Goal: Information Seeking & Learning: Learn about a topic

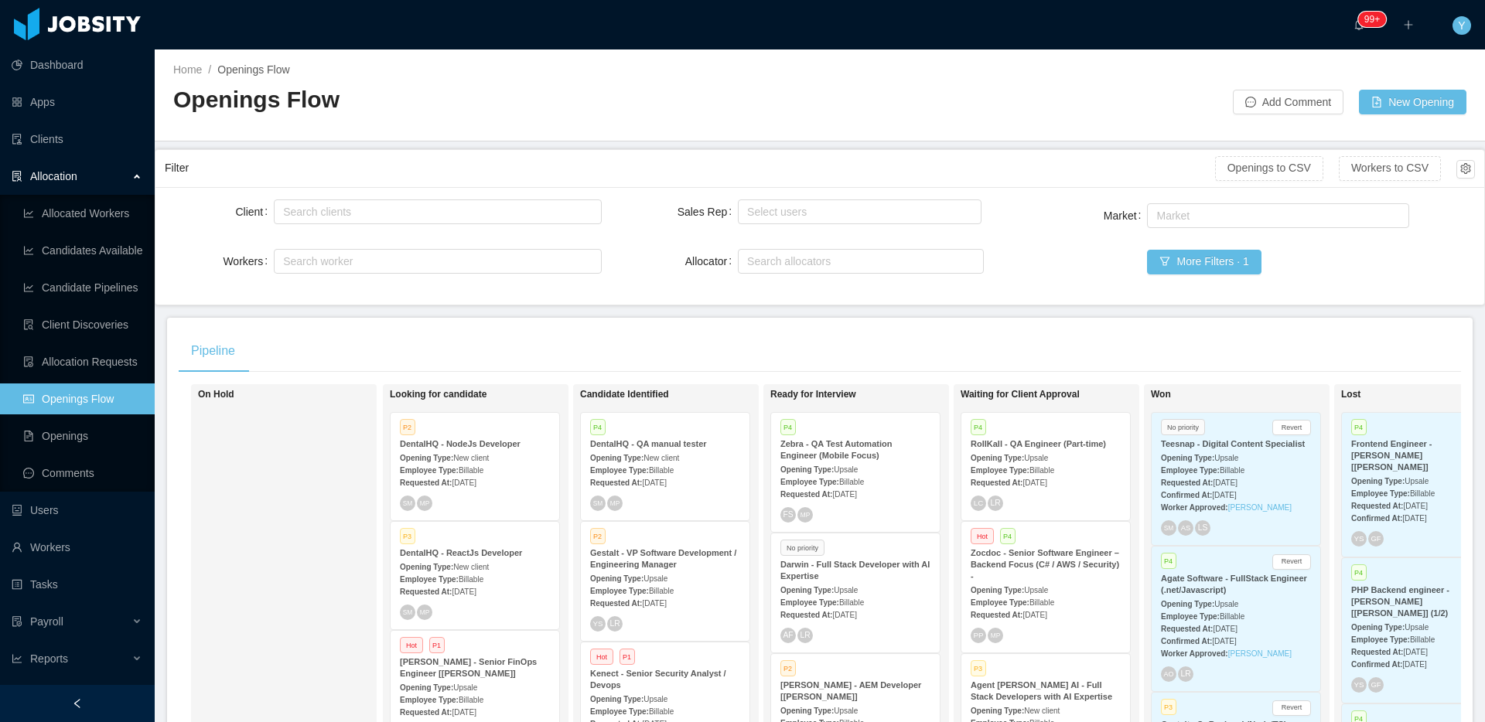
click at [441, 220] on div "Search clients" at bounding box center [434, 211] width 313 height 23
type input "******"
click at [360, 249] on li "McGraw-Hill Education" at bounding box center [434, 242] width 325 height 25
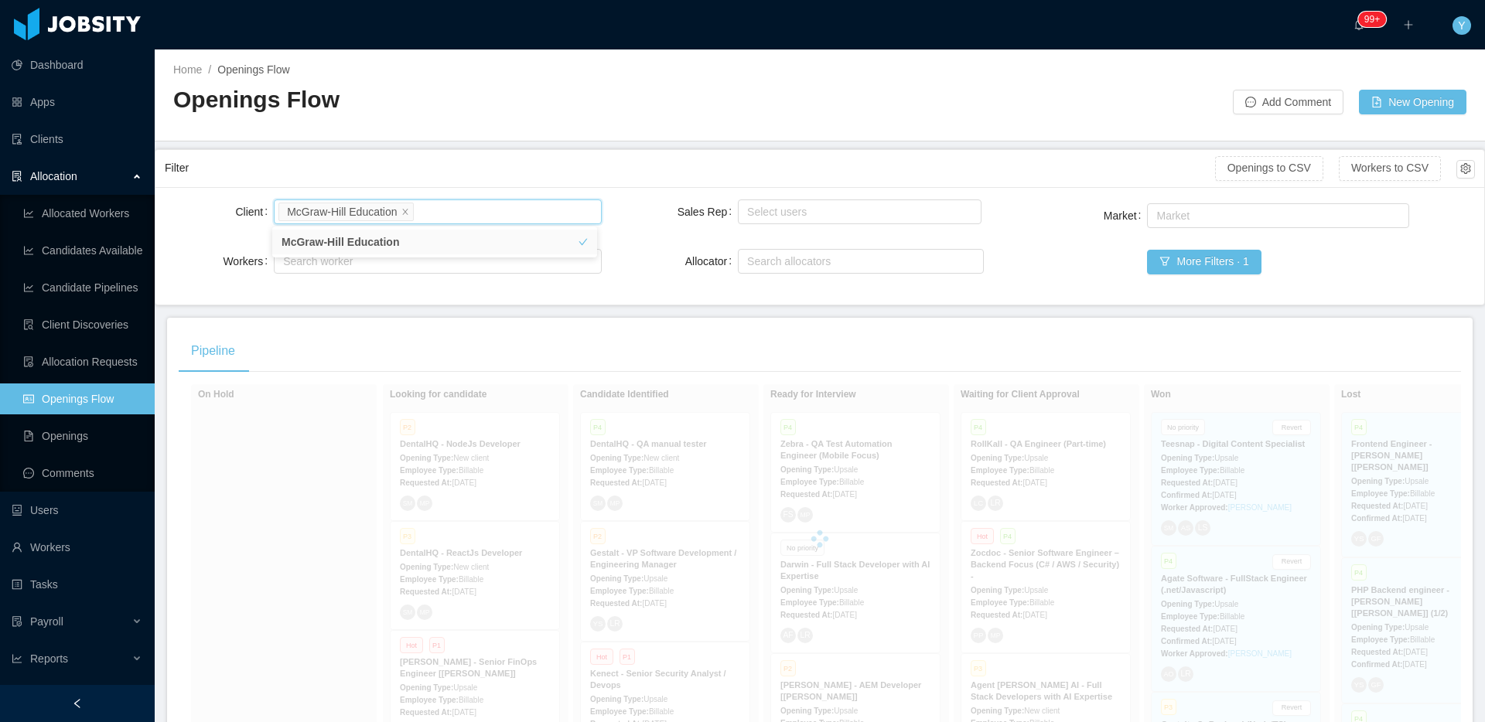
click at [457, 183] on div "Filter Openings to CSV Workers to CSV" at bounding box center [820, 168] width 1310 height 37
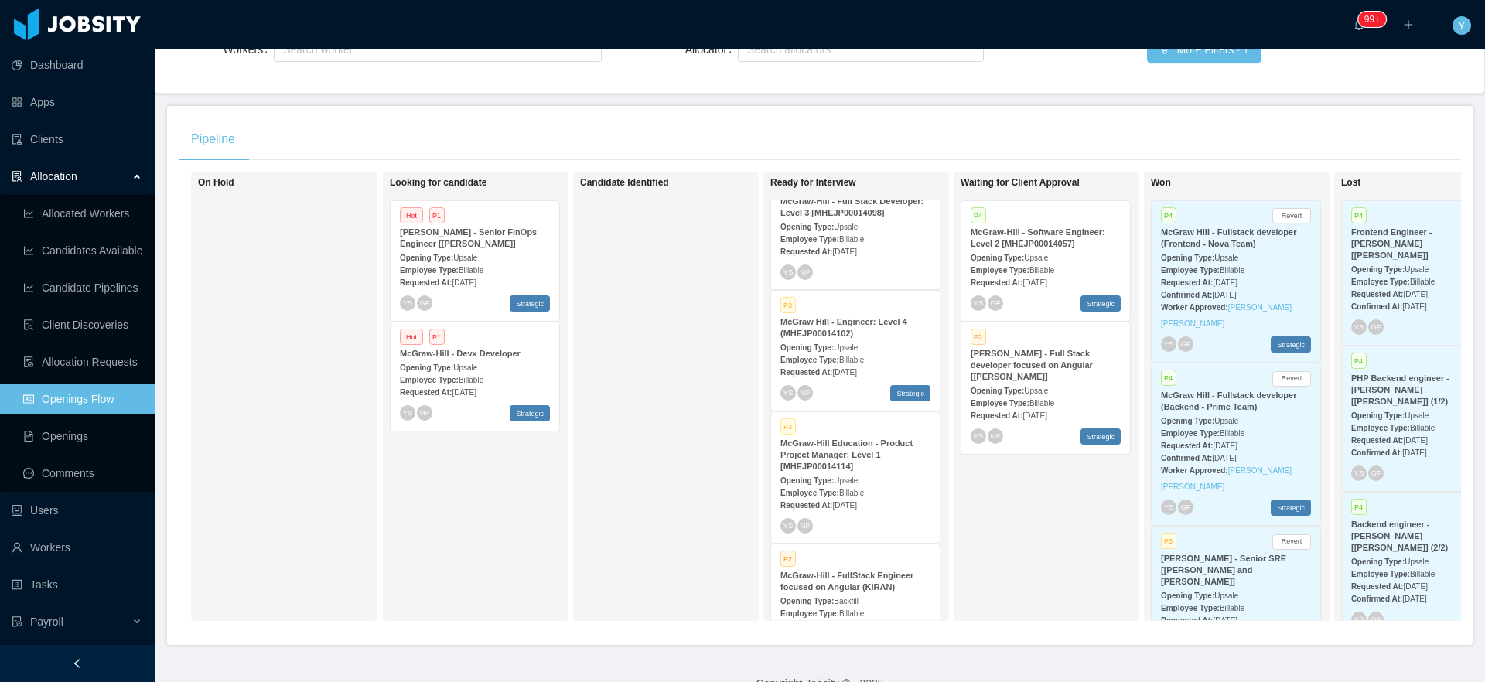
scroll to position [552, 0]
click at [1046, 284] on span "[DATE]" at bounding box center [1034, 282] width 24 height 9
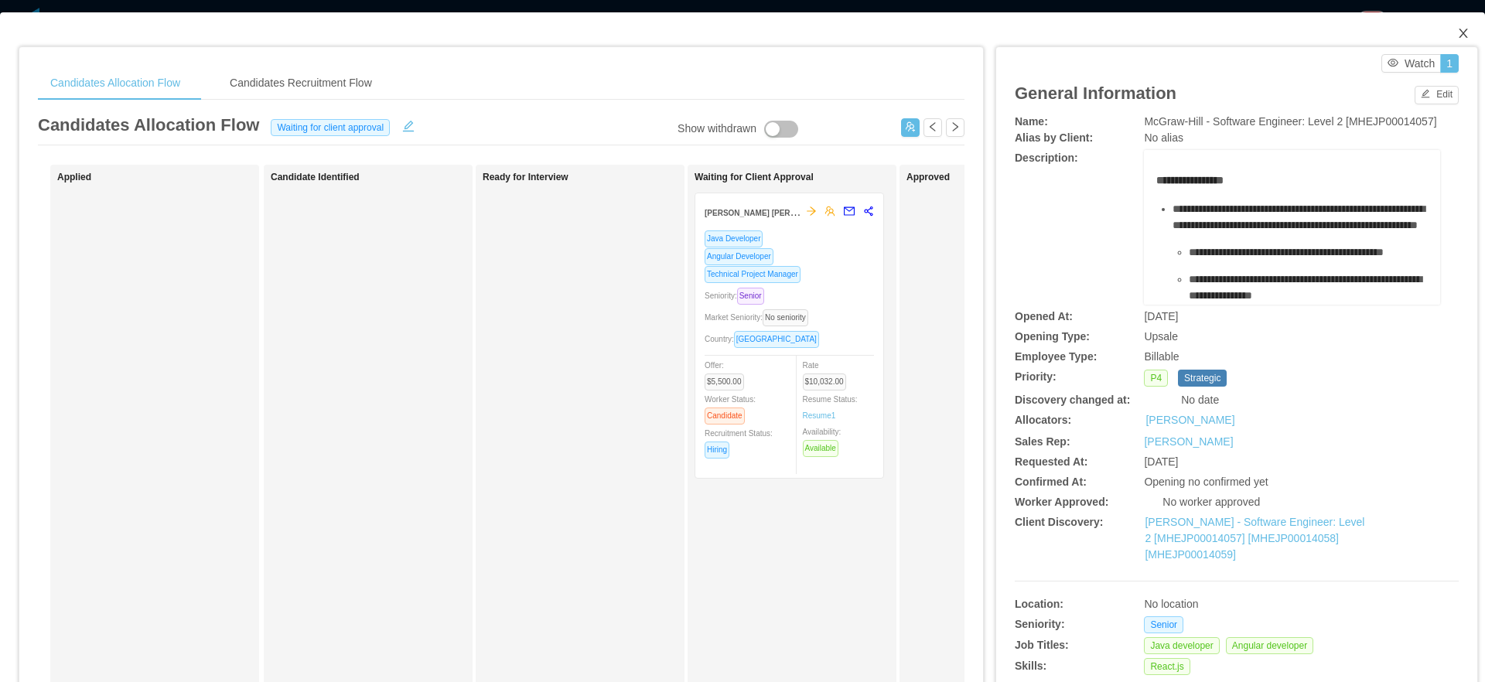
click at [1455, 41] on span "Close" at bounding box center [1463, 33] width 43 height 43
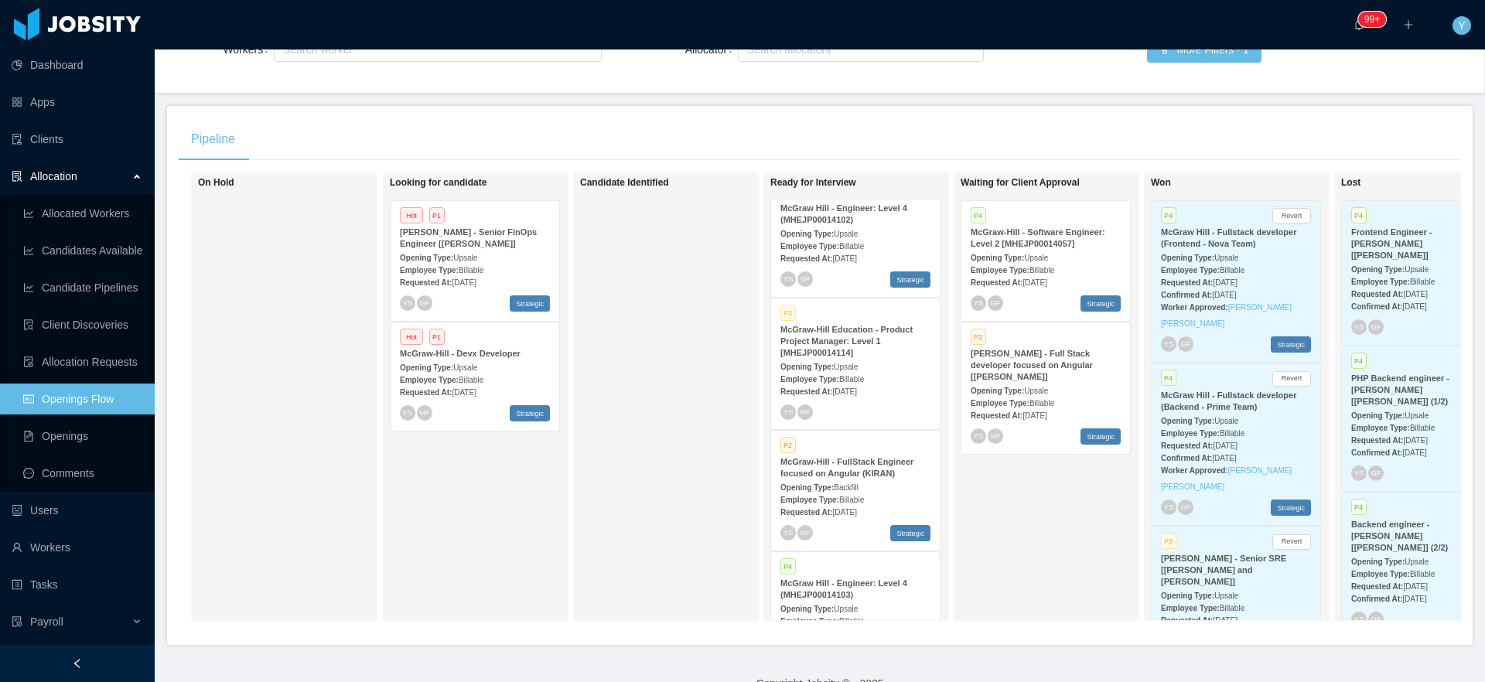
scroll to position [684, 0]
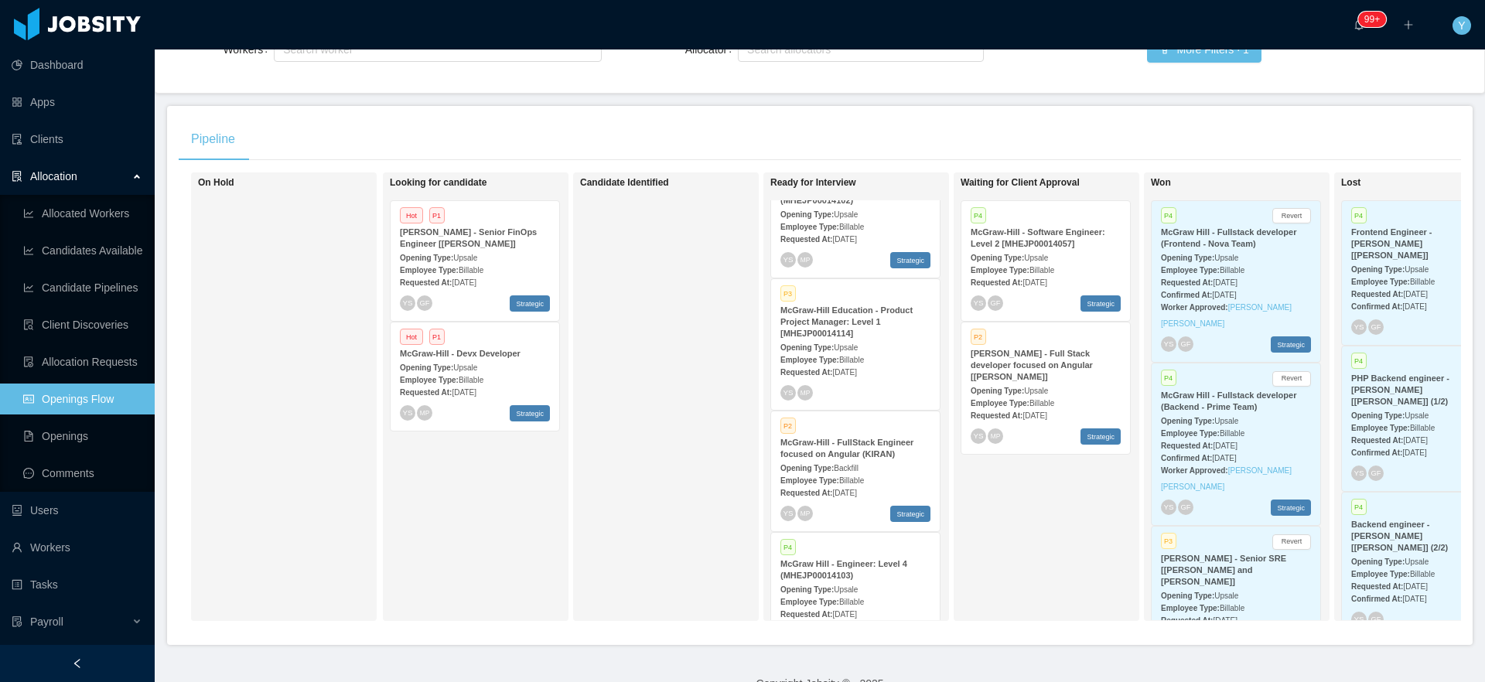
click at [867, 346] on div "Opening Type: Upsale" at bounding box center [855, 347] width 150 height 16
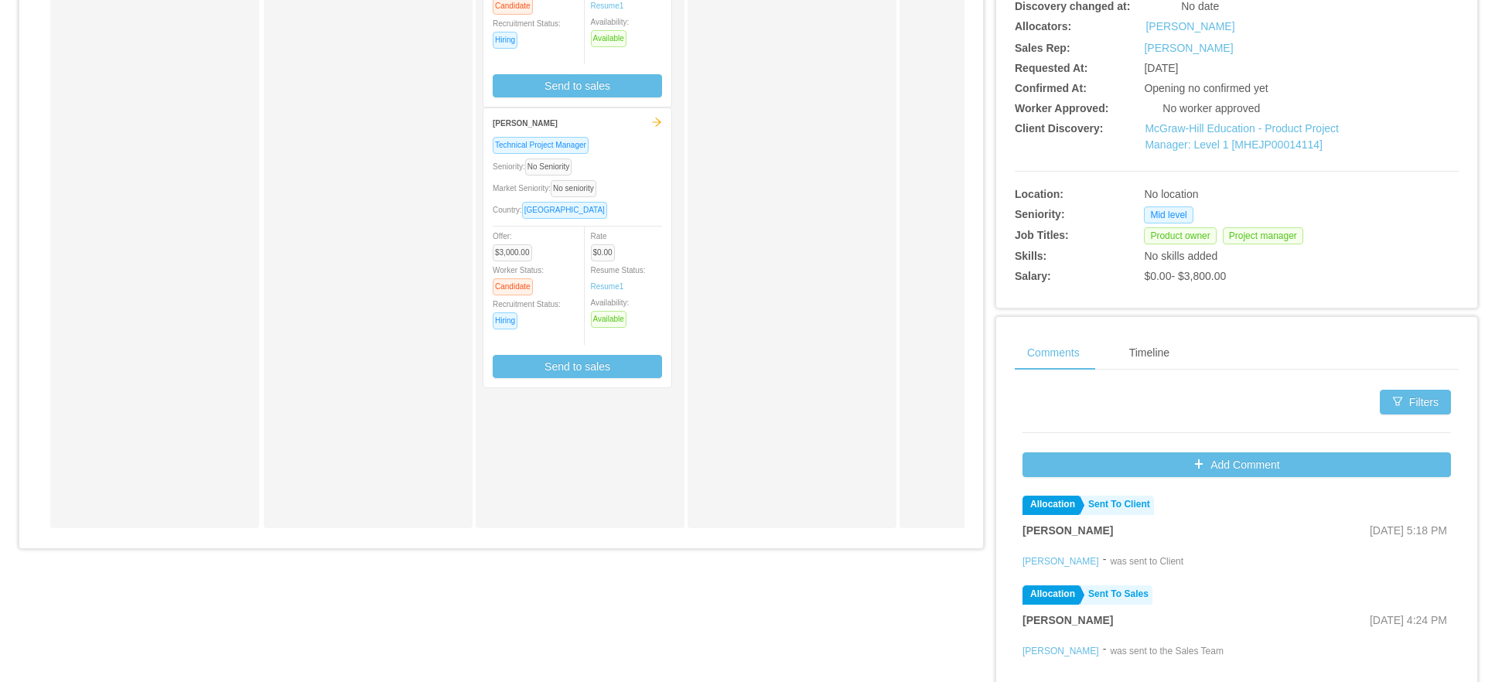
scroll to position [422, 0]
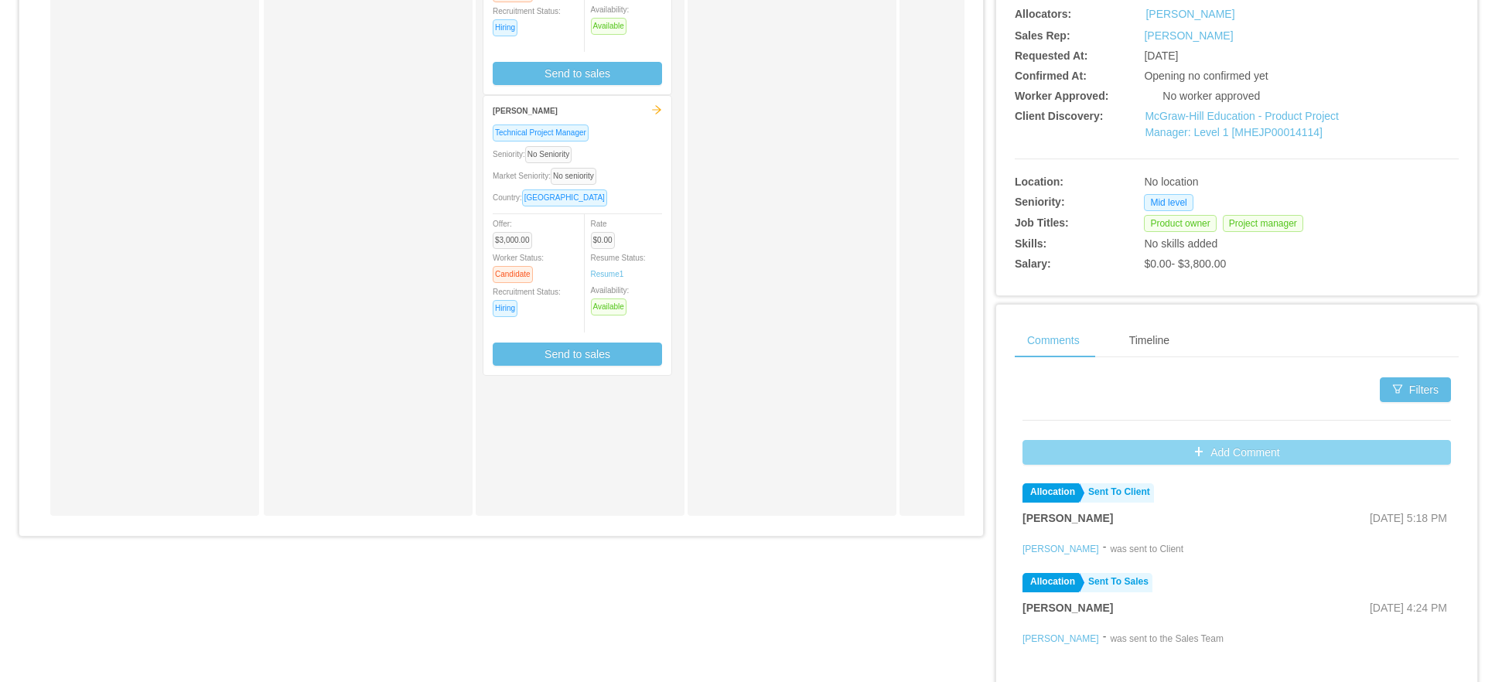
click at [1148, 443] on button "Add Comment" at bounding box center [1236, 452] width 428 height 25
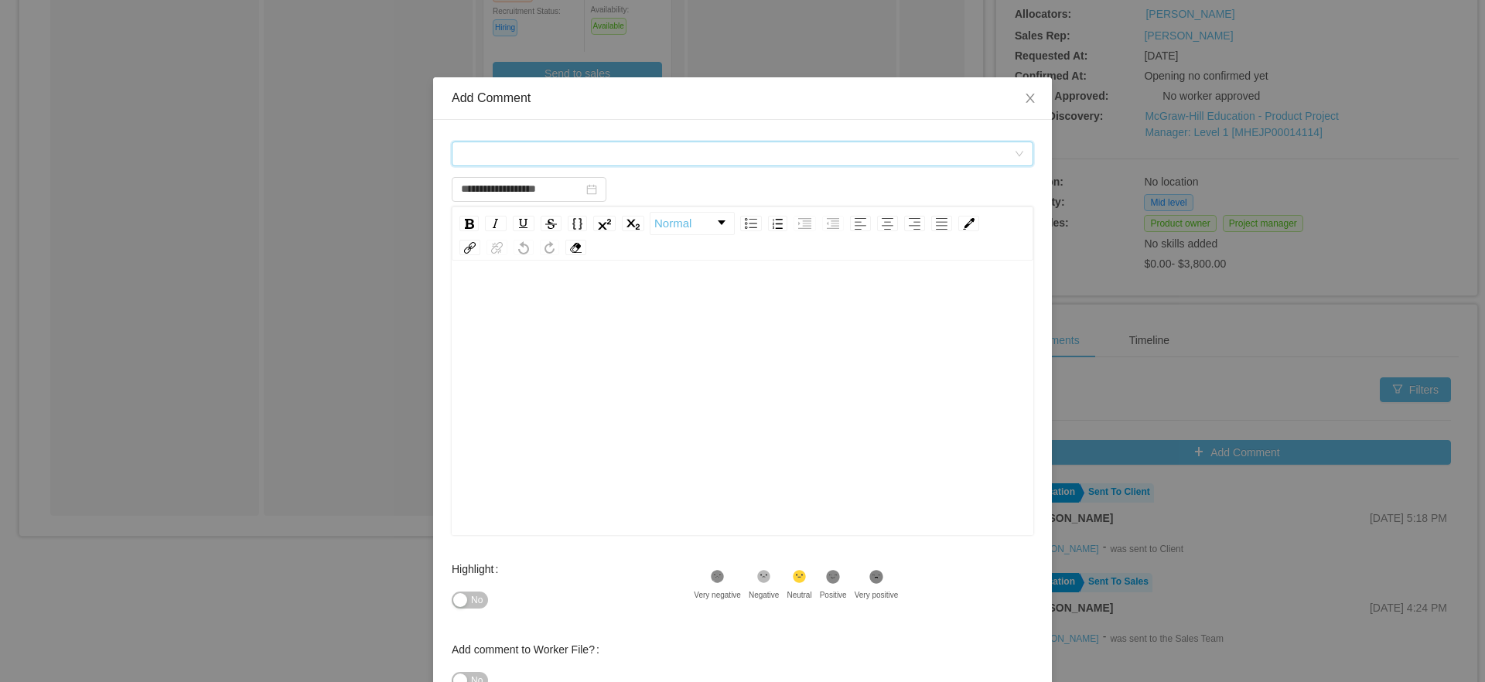
click at [707, 153] on div "Comment types" at bounding box center [737, 153] width 553 height 23
click at [654, 172] on form "**********" at bounding box center [743, 426] width 582 height 576
click at [691, 152] on div "Comment types" at bounding box center [737, 153] width 553 height 23
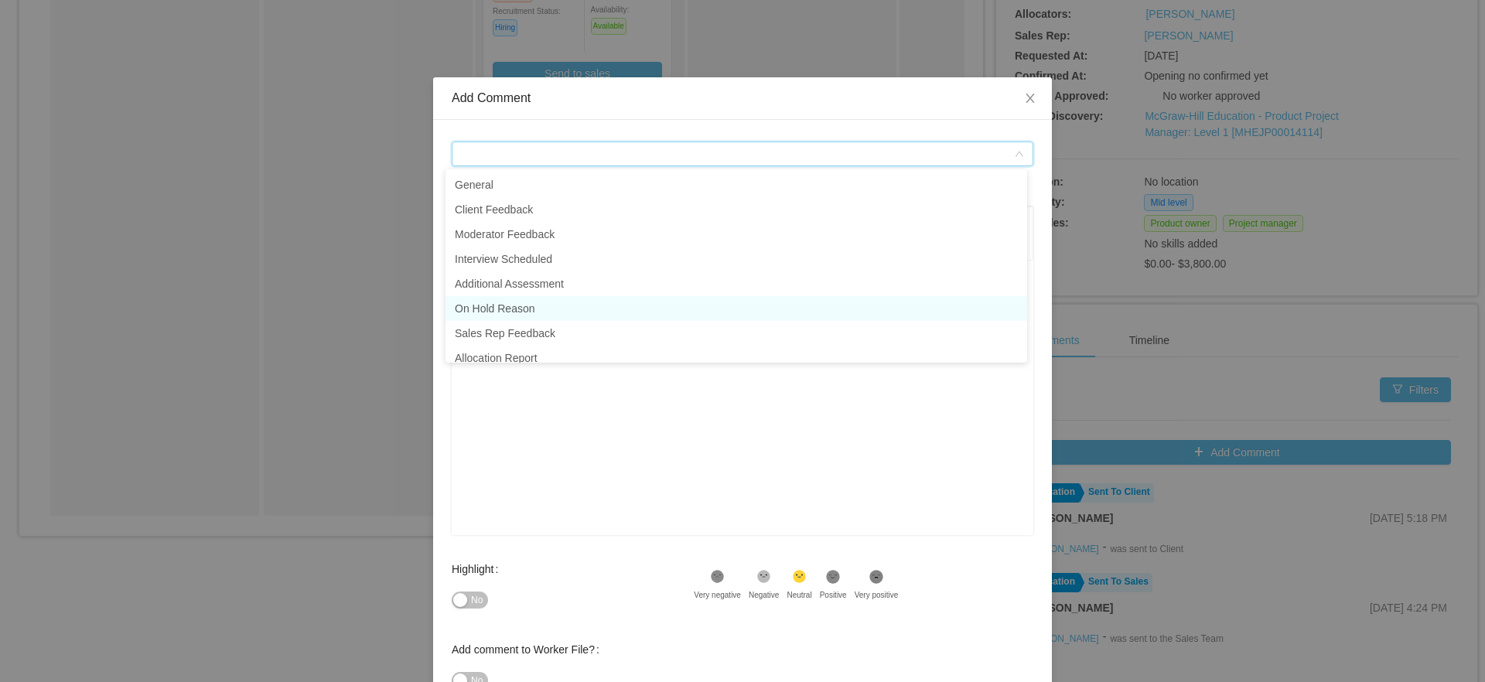
click at [500, 309] on li "On Hold Reason" at bounding box center [736, 308] width 582 height 25
type input "**********"
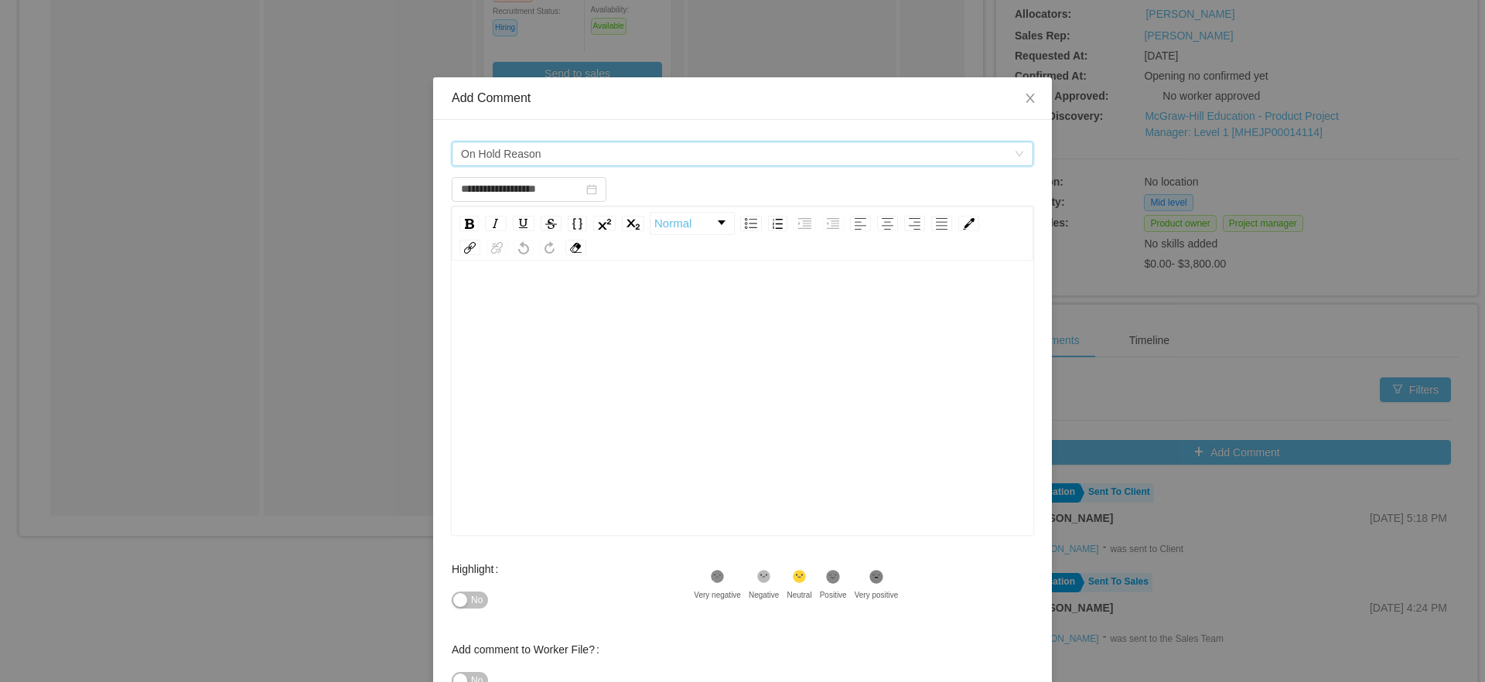
click at [684, 364] on div "rdw-editor" at bounding box center [743, 422] width 558 height 271
paste div "To enrich screen reader interactions, please activate Accessibility in Grammarl…"
click at [574, 299] on span "**********" at bounding box center [610, 302] width 292 height 11
click at [510, 305] on span "**********" at bounding box center [503, 302] width 79 height 11
click at [499, 339] on span "**********" at bounding box center [571, 344] width 214 height 11
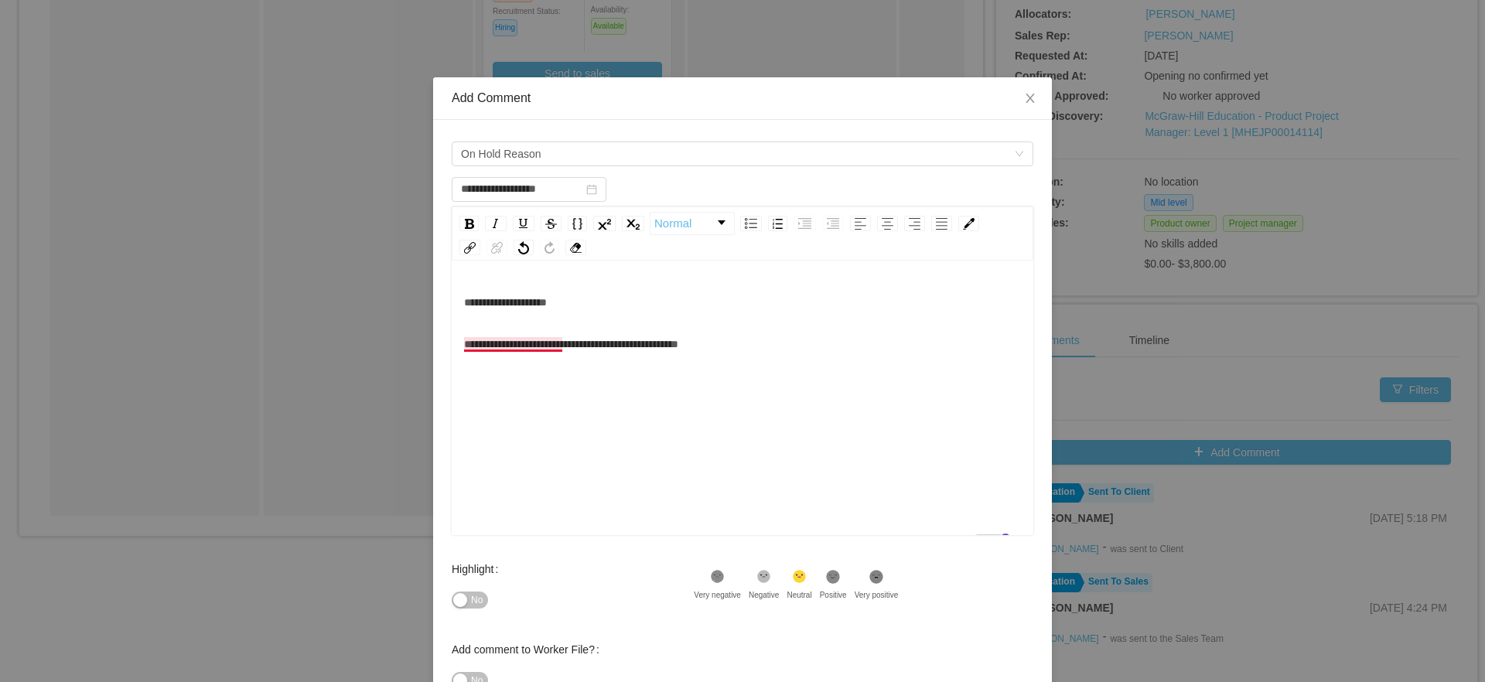
click at [491, 346] on span "**********" at bounding box center [571, 344] width 214 height 11
click at [495, 347] on span "**********" at bounding box center [571, 344] width 214 height 11
click at [717, 332] on div "**********" at bounding box center [743, 344] width 558 height 31
click at [845, 351] on div "**********" at bounding box center [743, 344] width 558 height 31
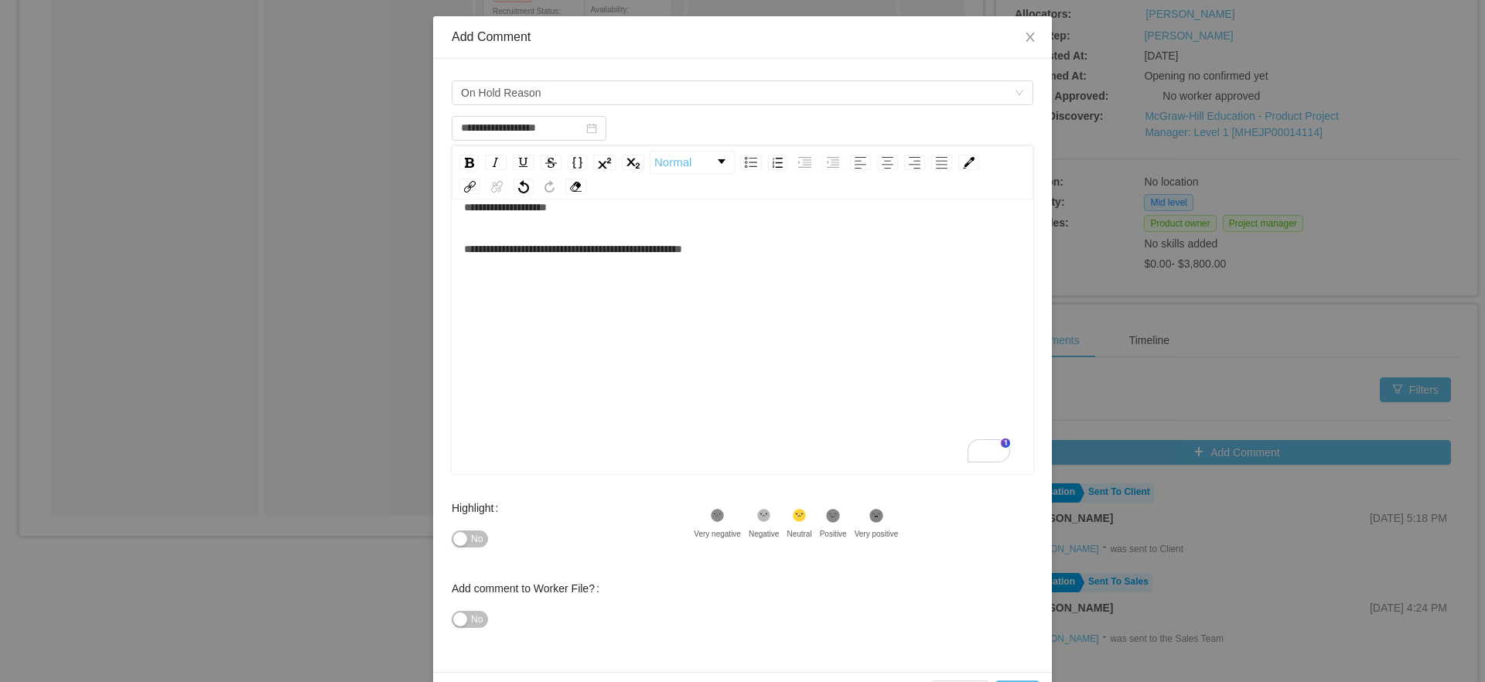
scroll to position [111, 0]
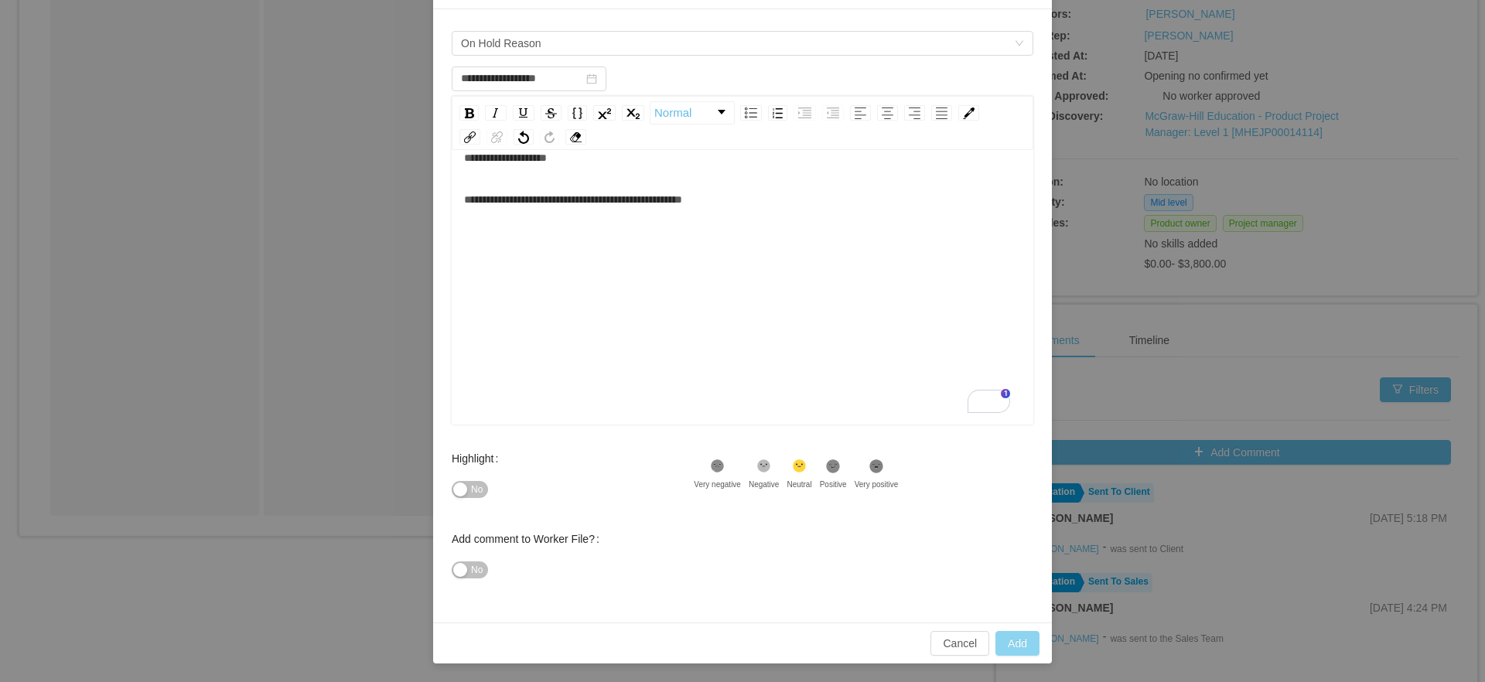
type input "**********"
click at [1005, 642] on button "Add" at bounding box center [1017, 643] width 44 height 25
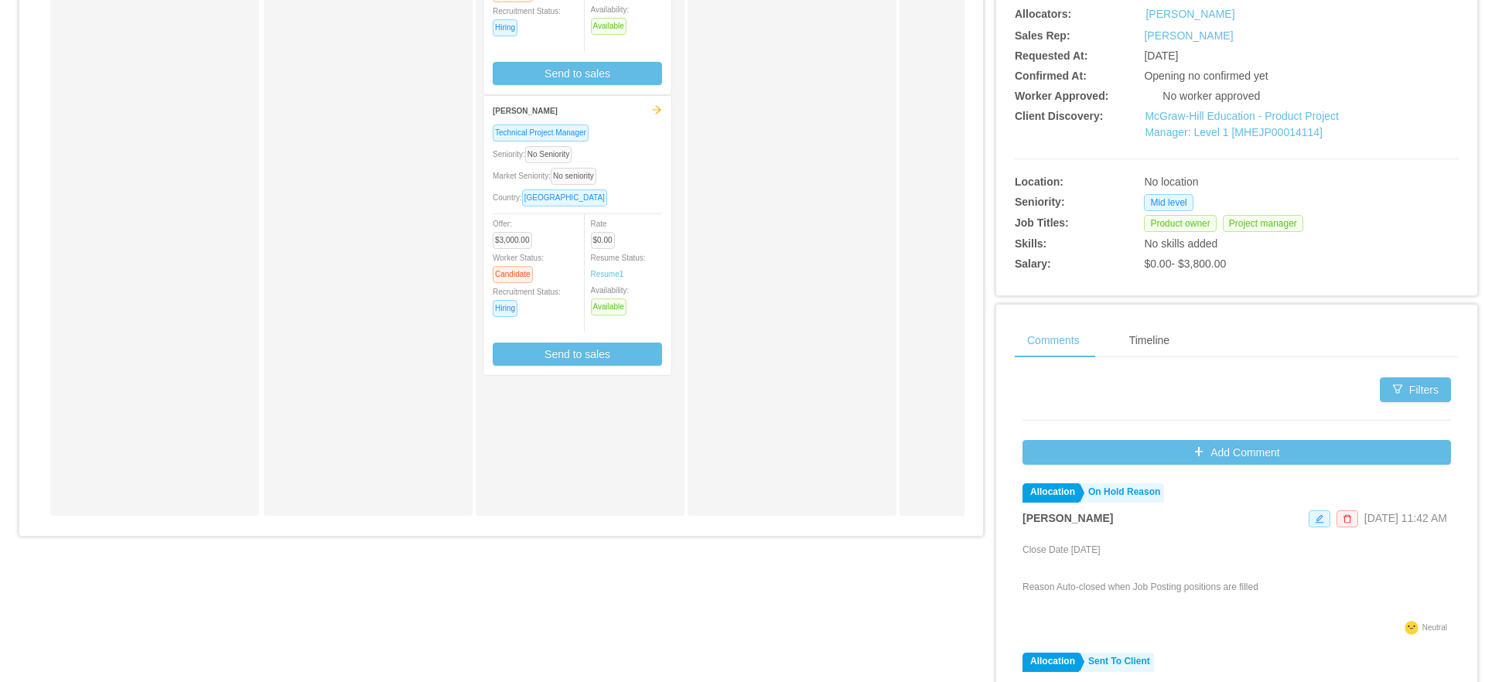
click at [1162, 381] on div "Filters" at bounding box center [1236, 408] width 428 height 63
click at [1193, 450] on button "Add Comment" at bounding box center [1236, 452] width 428 height 25
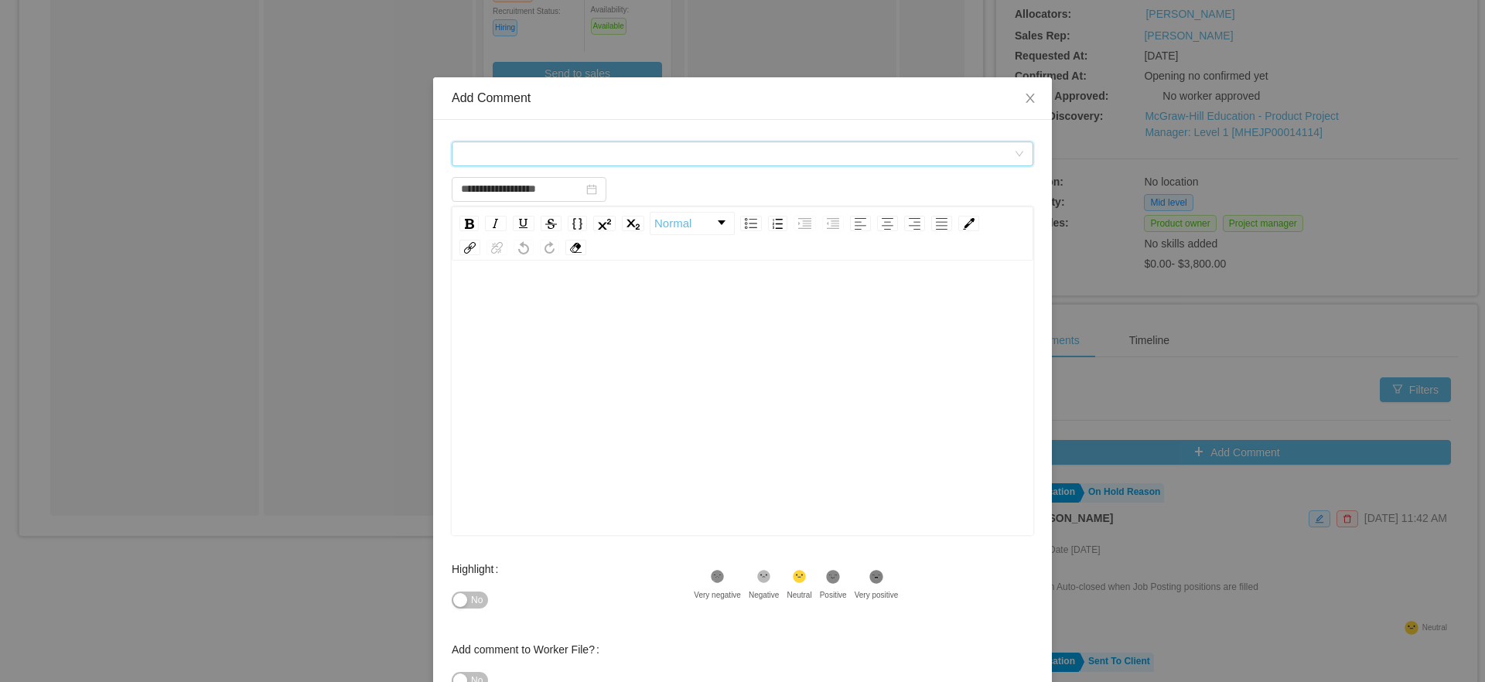
click at [851, 150] on div "Comment types" at bounding box center [737, 153] width 553 height 23
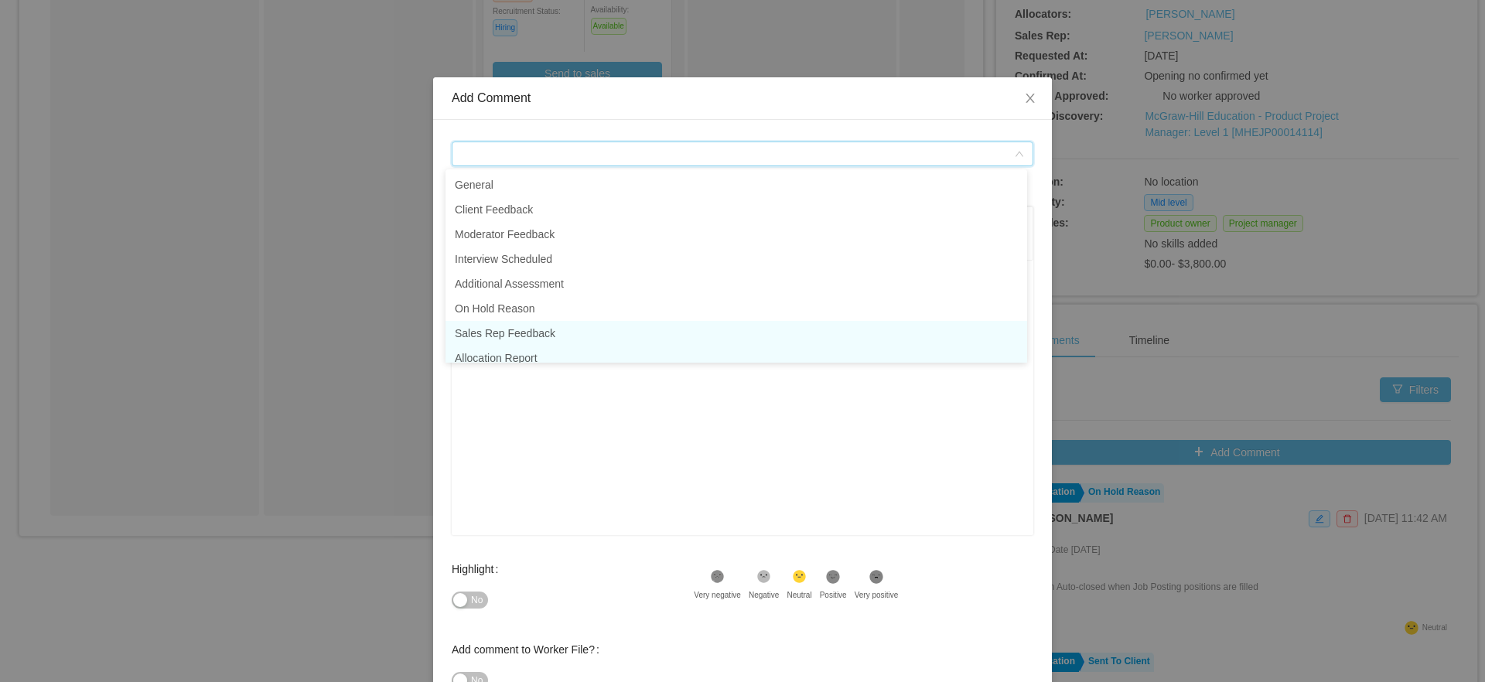
scroll to position [8, 0]
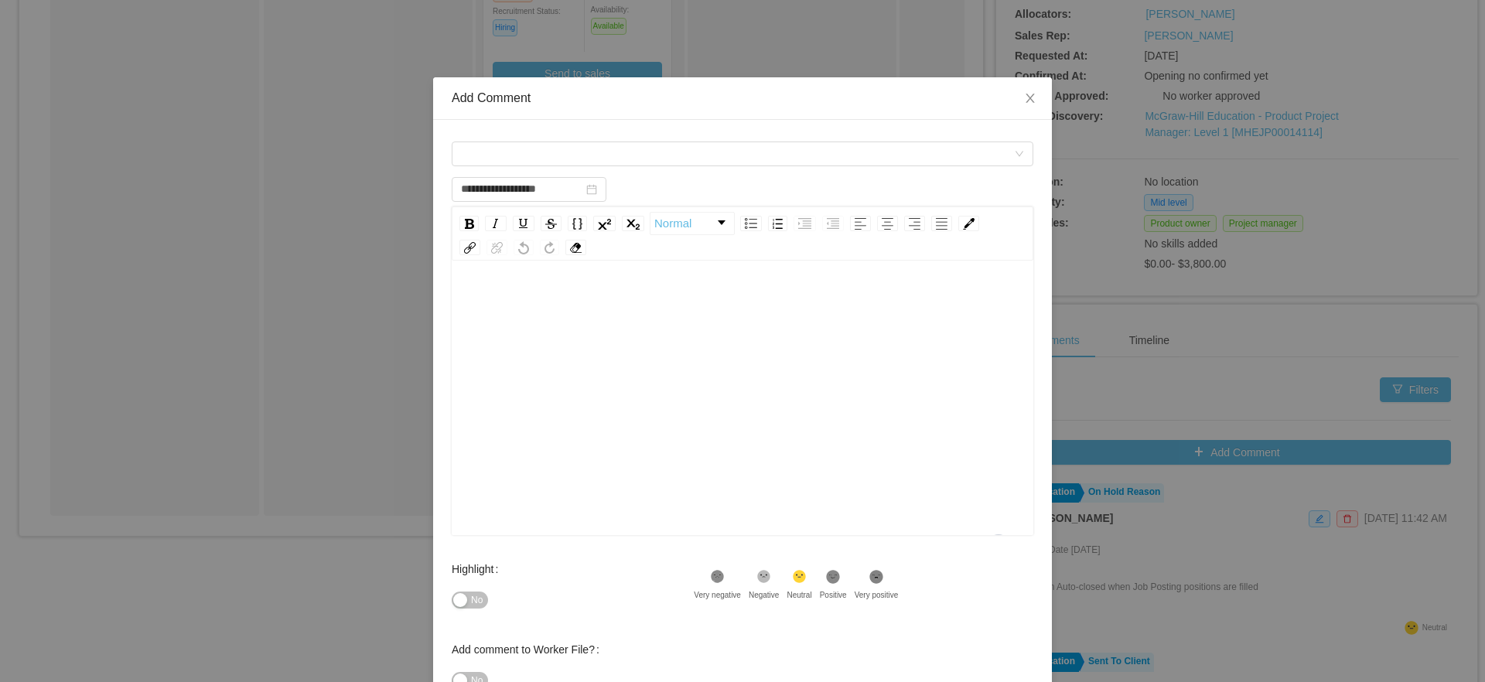
click at [630, 419] on div "To enrich screen reader interactions, please activate Accessibility in Grammarl…" at bounding box center [743, 422] width 558 height 271
type input "**********"
click at [1024, 95] on icon "icon: close" at bounding box center [1030, 98] width 12 height 12
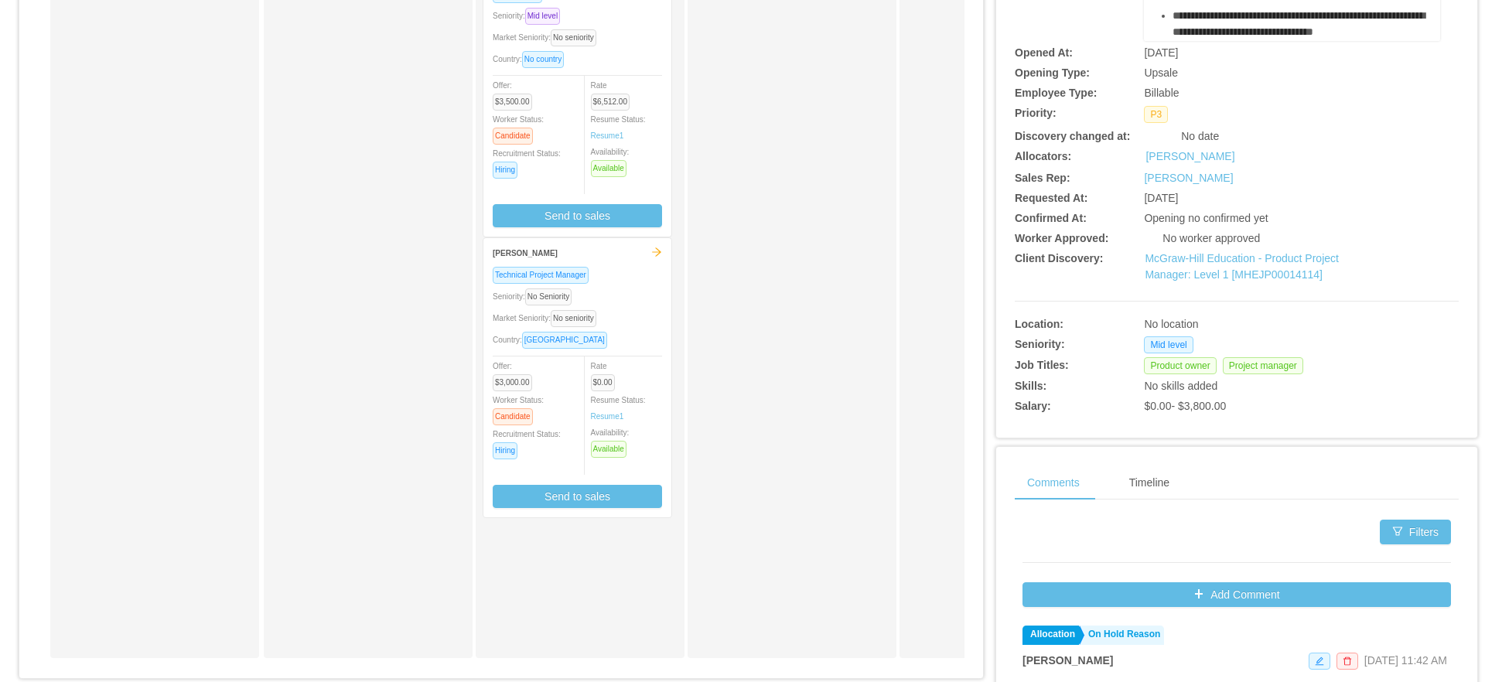
scroll to position [0, 0]
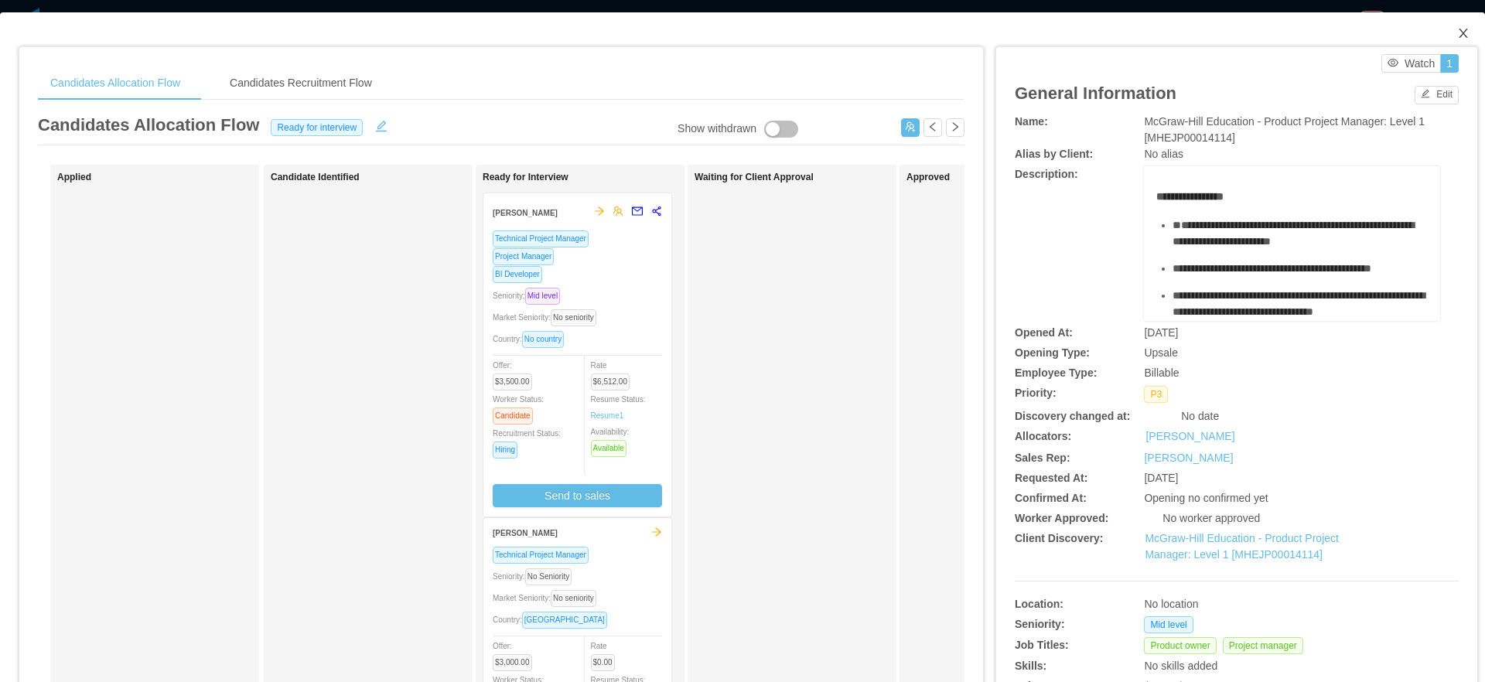
click at [1457, 34] on icon "icon: close" at bounding box center [1463, 33] width 12 height 12
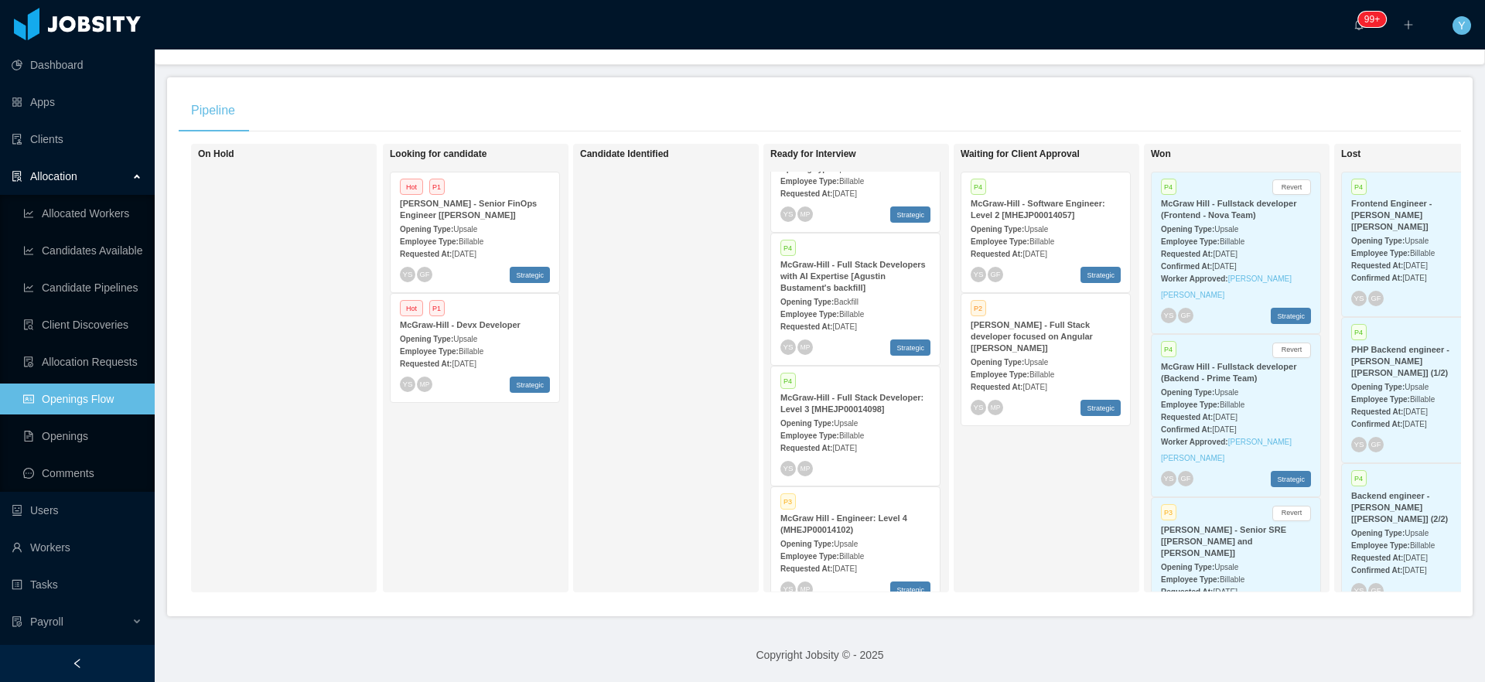
scroll to position [335, 0]
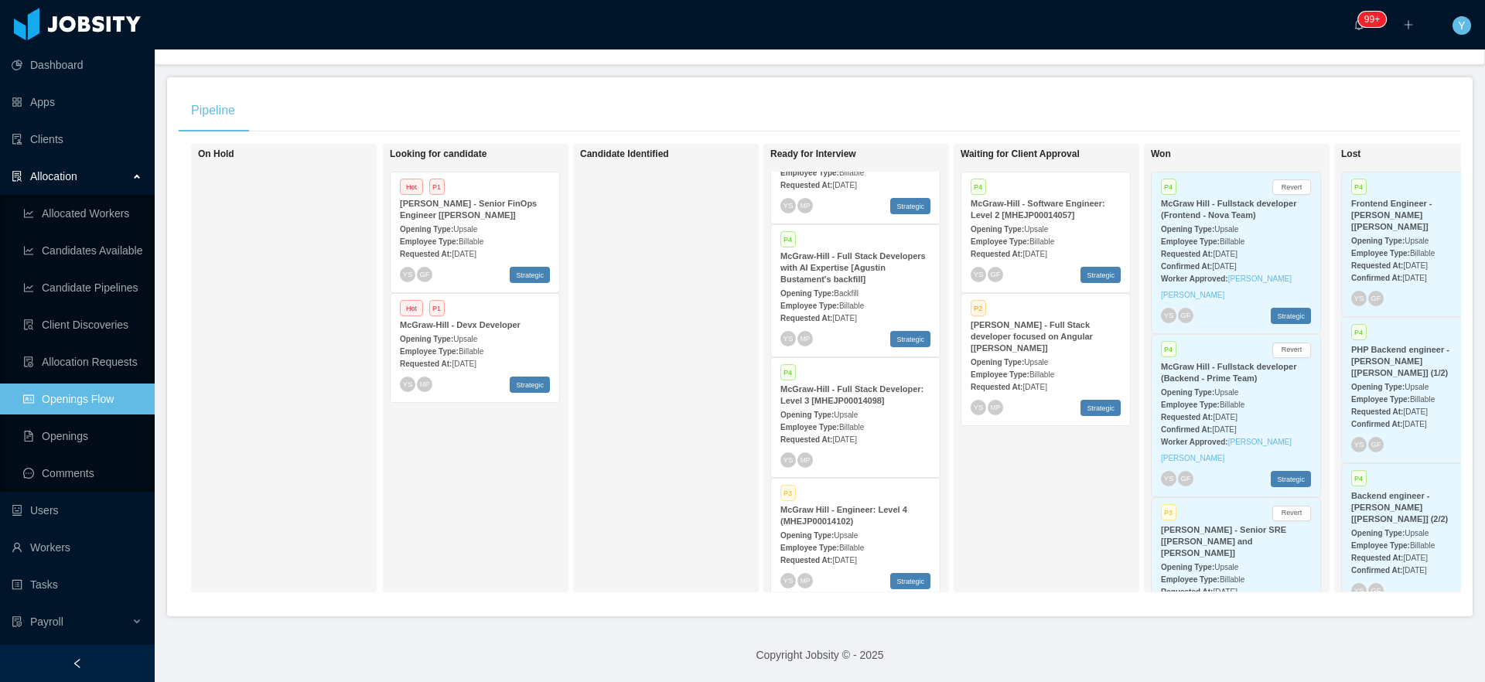
click at [1127, 224] on div "P4 [PERSON_NAME] - Software Engineer: Level 2 [MHEJP00014057] Opening Type: Ups…" at bounding box center [1045, 232] width 169 height 120
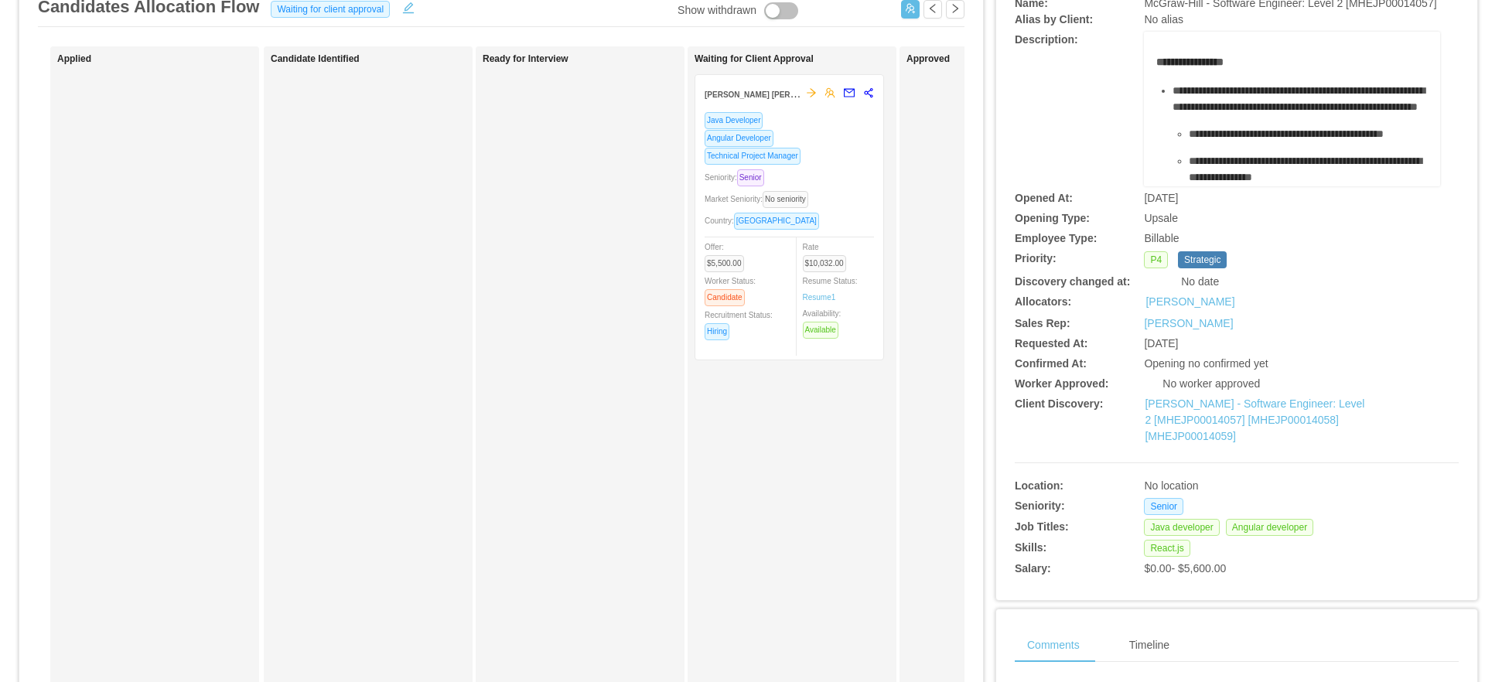
scroll to position [455, 0]
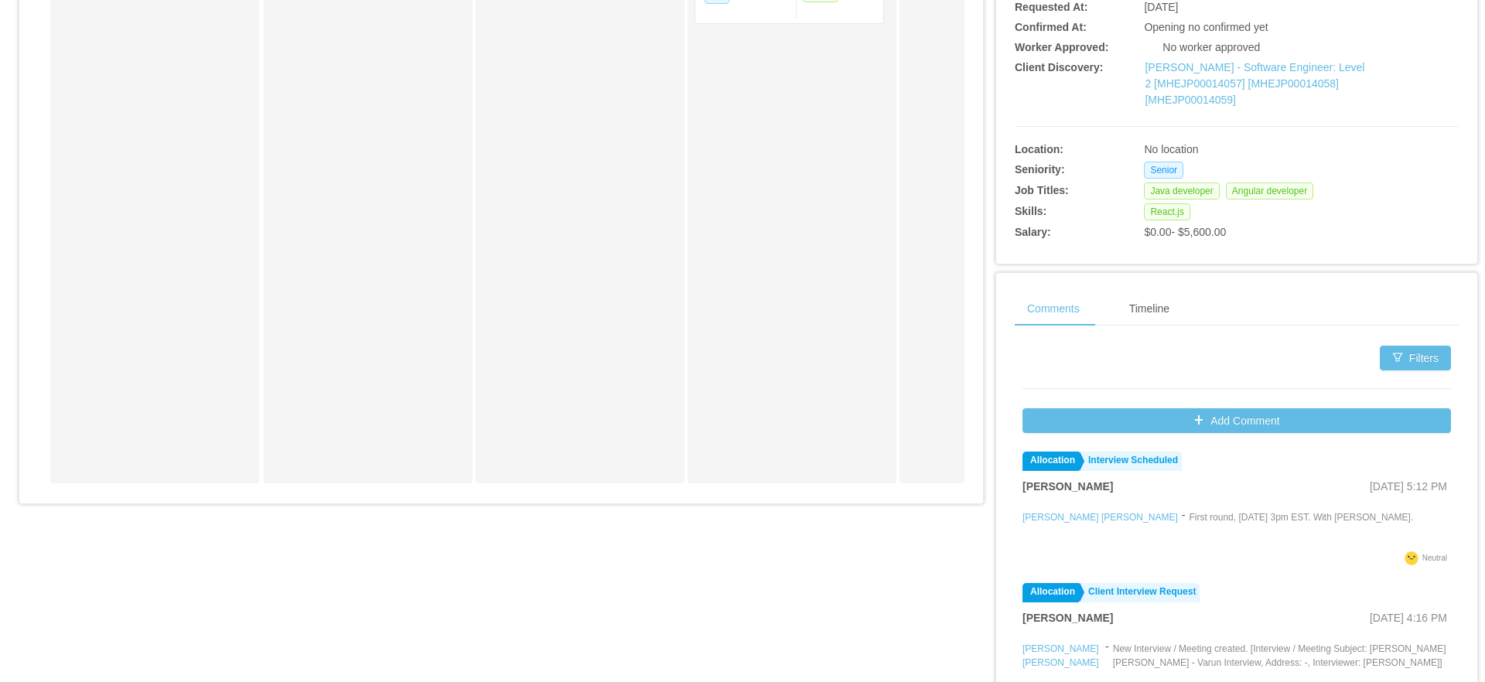
drag, startPoint x: 1172, startPoint y: 537, endPoint x: 1295, endPoint y: 554, distance: 123.4
click at [1295, 524] on p "First round, [DATE] 3pm EST. With [PERSON_NAME]." at bounding box center [1301, 517] width 224 height 14
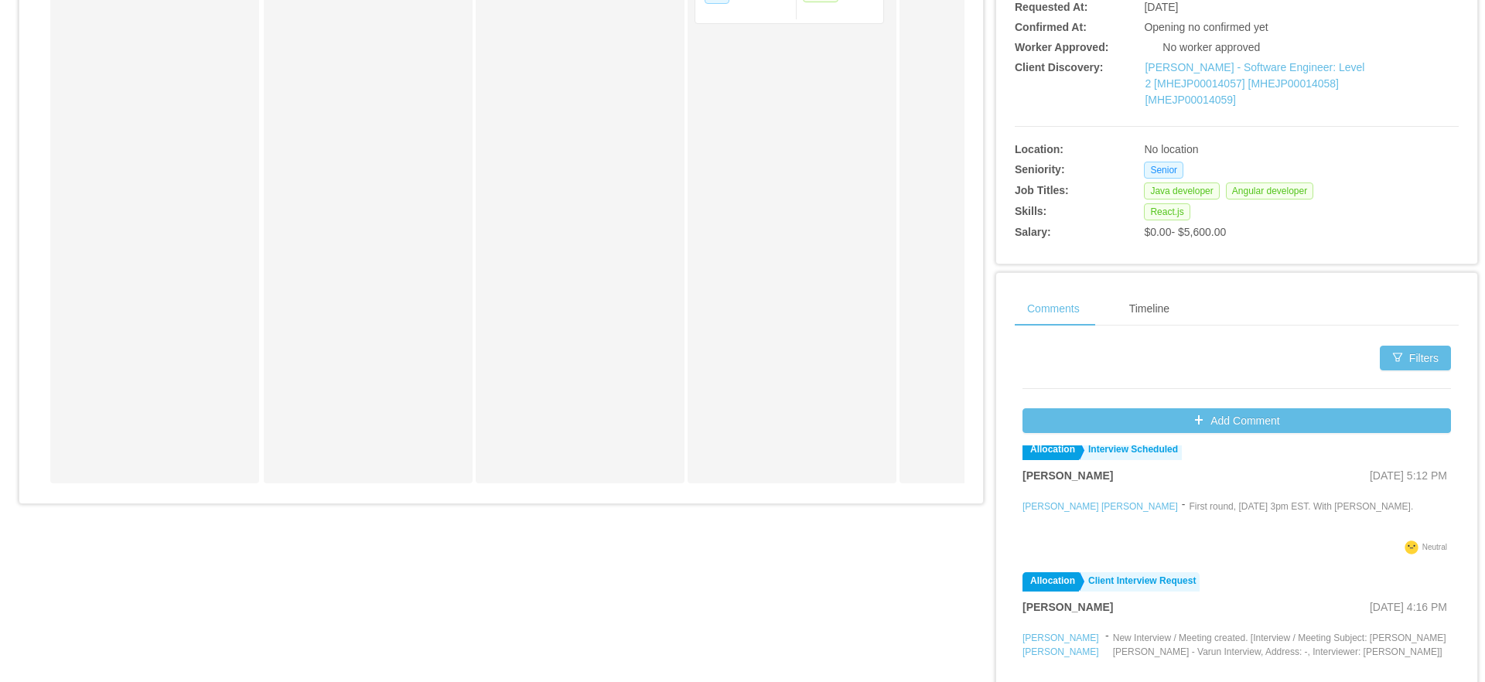
scroll to position [0, 0]
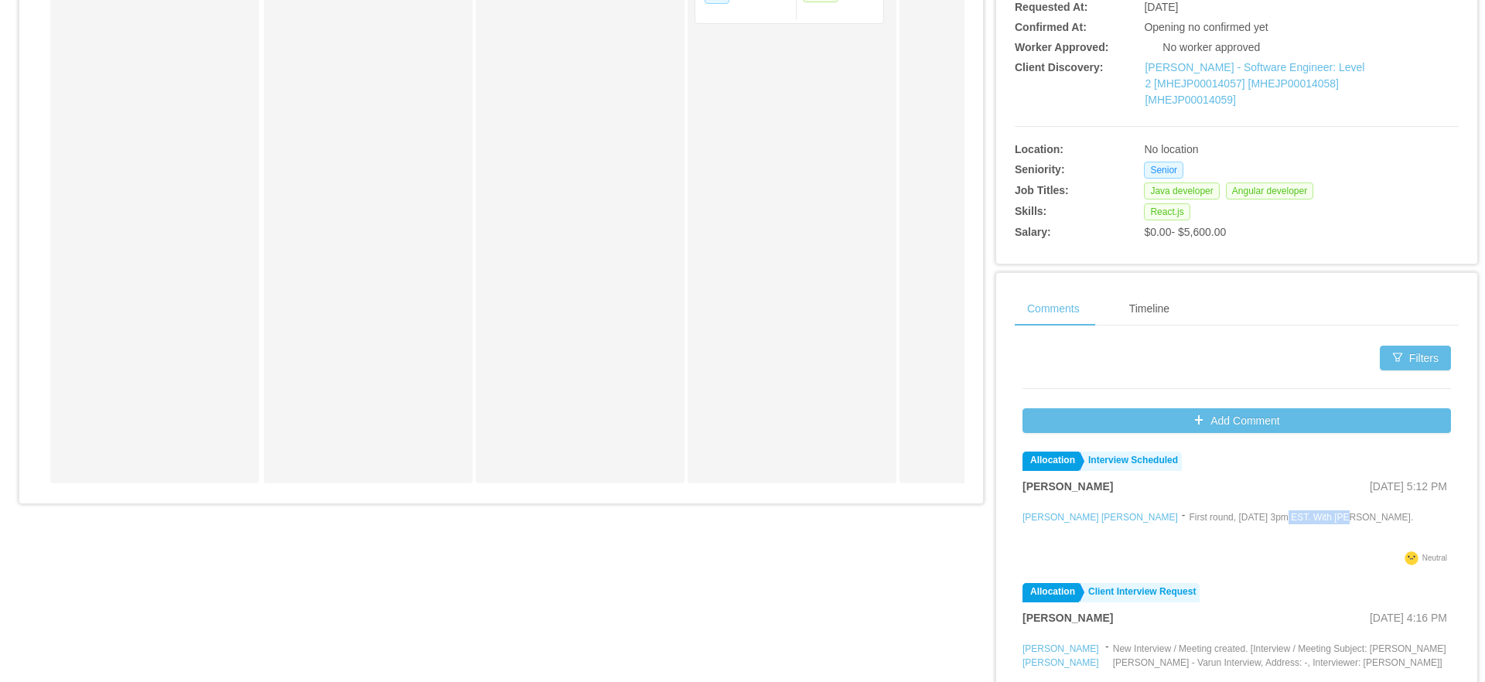
drag, startPoint x: 1275, startPoint y: 537, endPoint x: 1342, endPoint y: 534, distance: 66.6
click at [1342, 524] on p "First round, [DATE] 3pm EST. With [PERSON_NAME]." at bounding box center [1301, 517] width 224 height 14
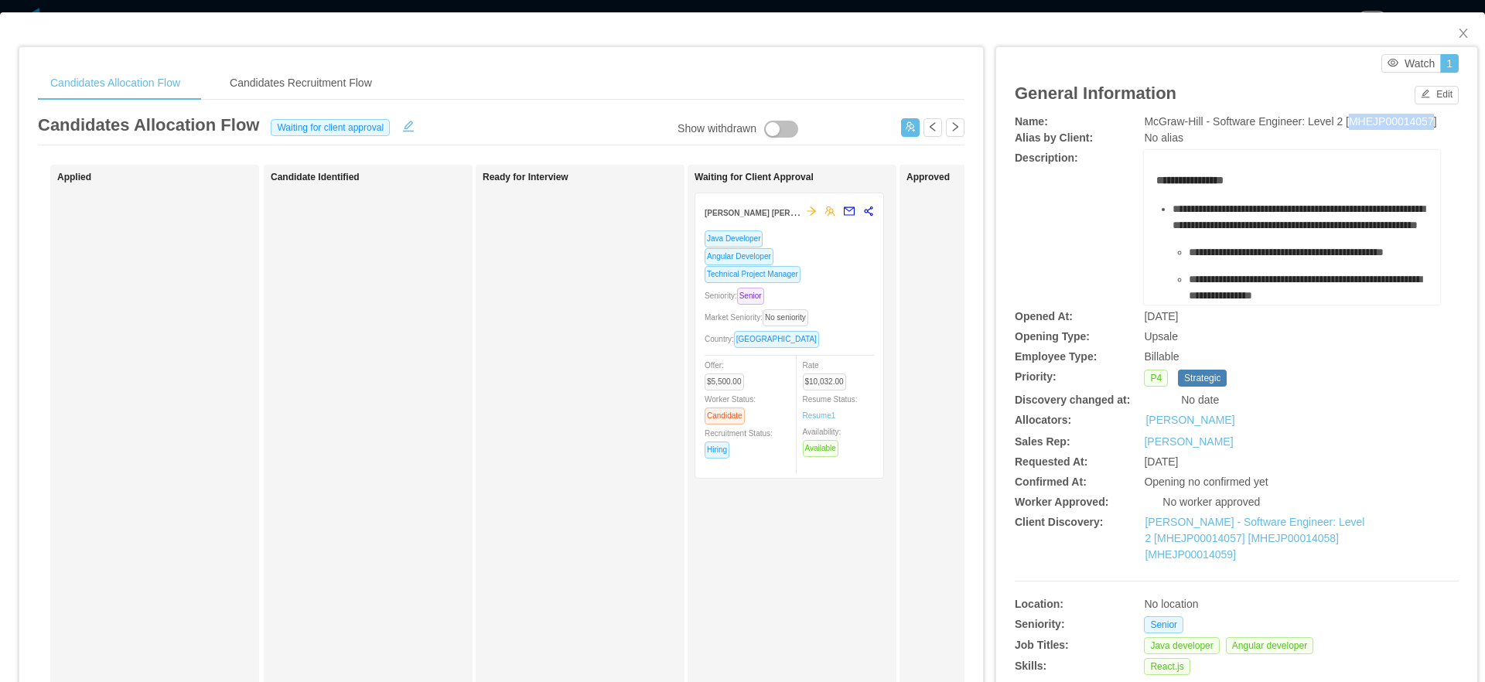
drag, startPoint x: 1228, startPoint y: 137, endPoint x: 1142, endPoint y: 138, distance: 86.6
click at [1144, 128] on span "McGraw-Hill - Software Engineer: Level 2 [MHEJP00014057]" at bounding box center [1290, 121] width 292 height 12
click at [1134, 146] on div "Alias by Client:" at bounding box center [1089, 138] width 148 height 16
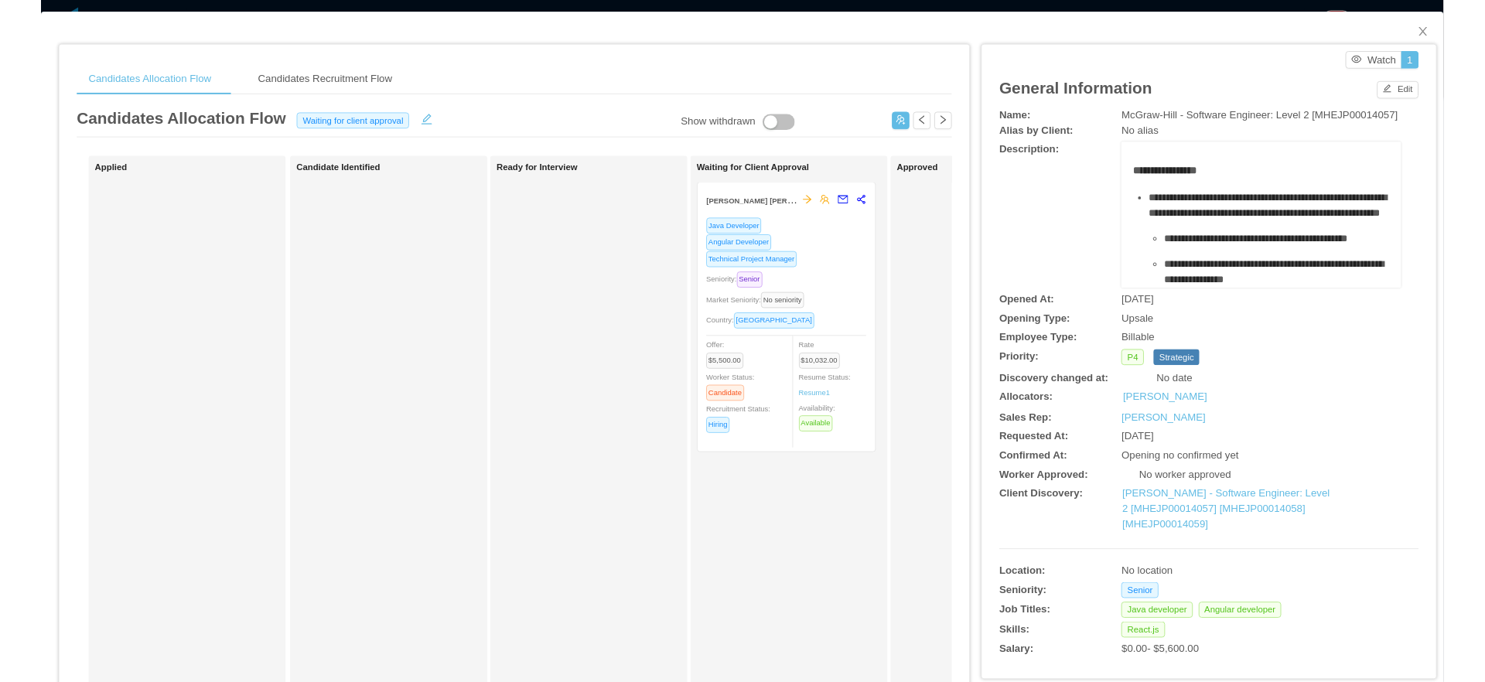
scroll to position [212, 0]
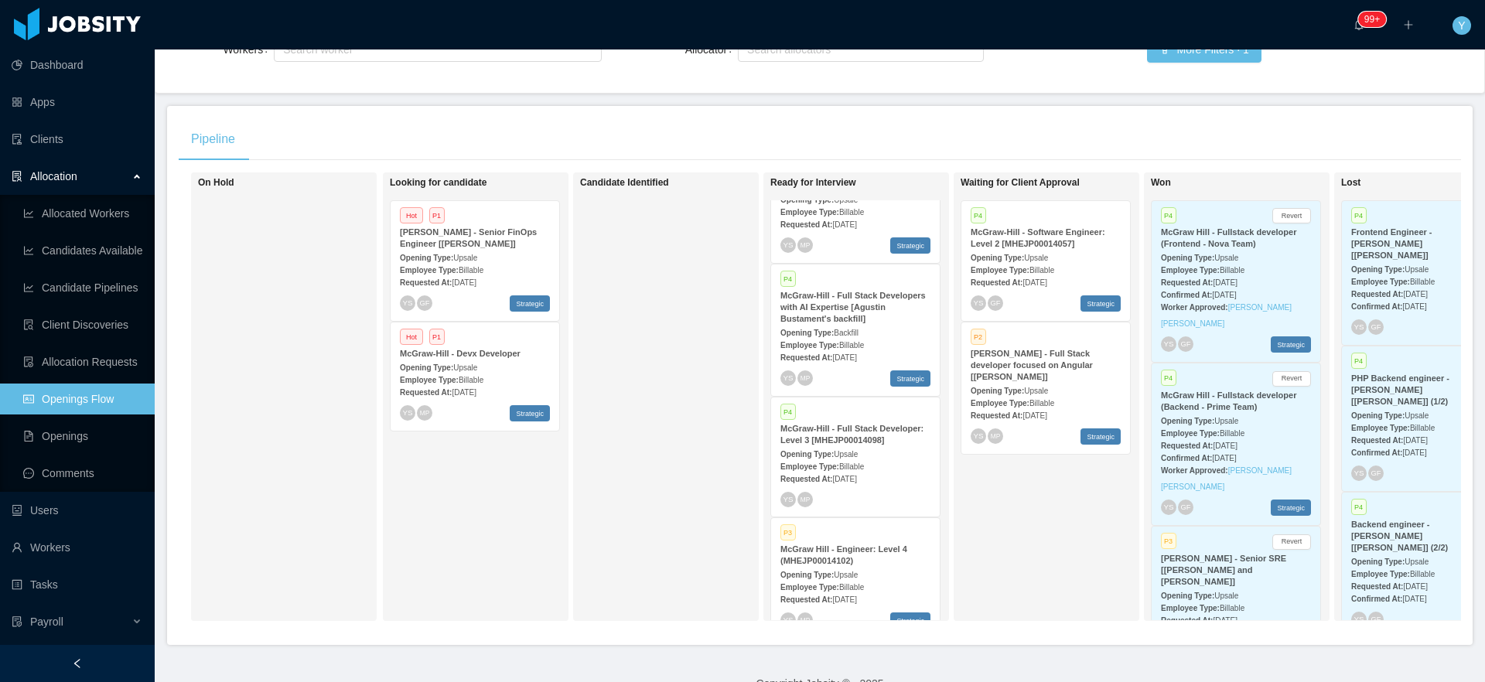
scroll to position [328, 0]
click at [850, 490] on div "P4 [PERSON_NAME] - Full Stack Developer: Level 3 [MHEJP00014098] Opening Type: …" at bounding box center [855, 453] width 169 height 119
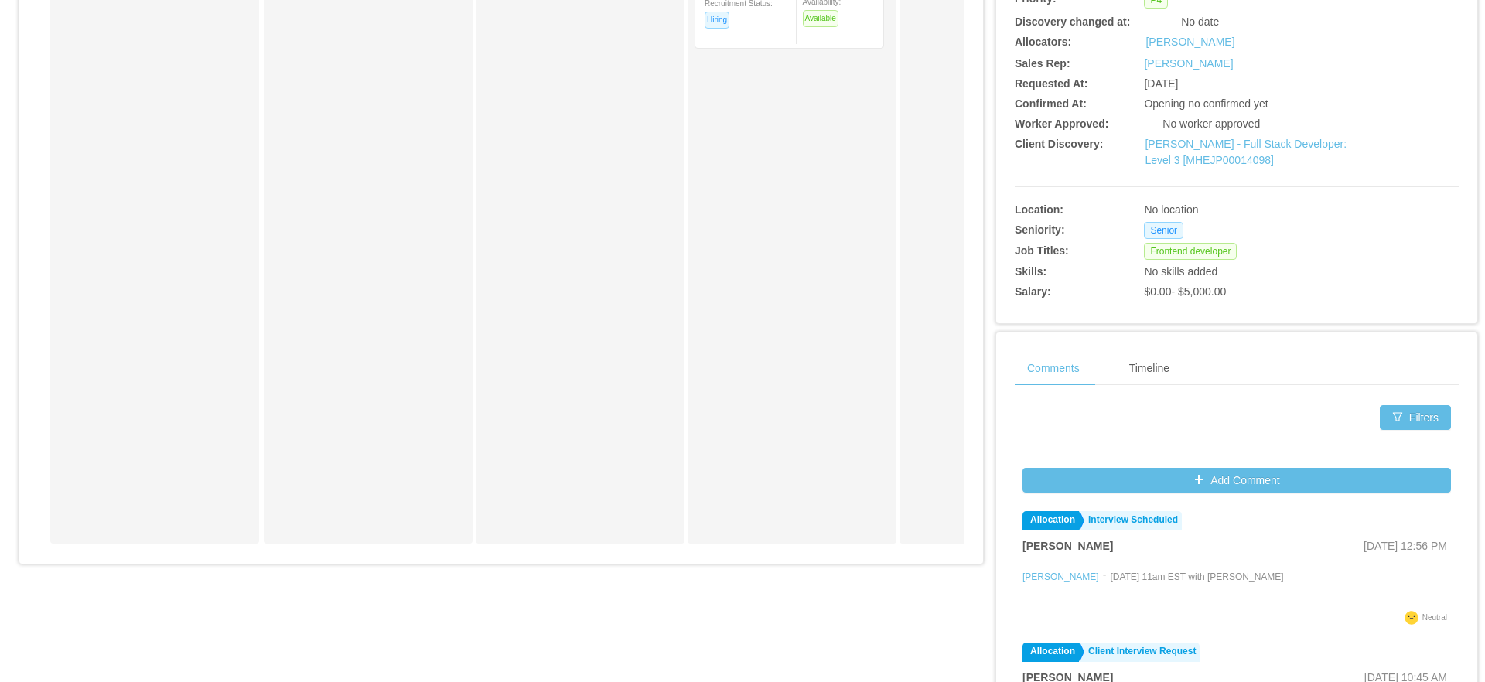
scroll to position [510, 0]
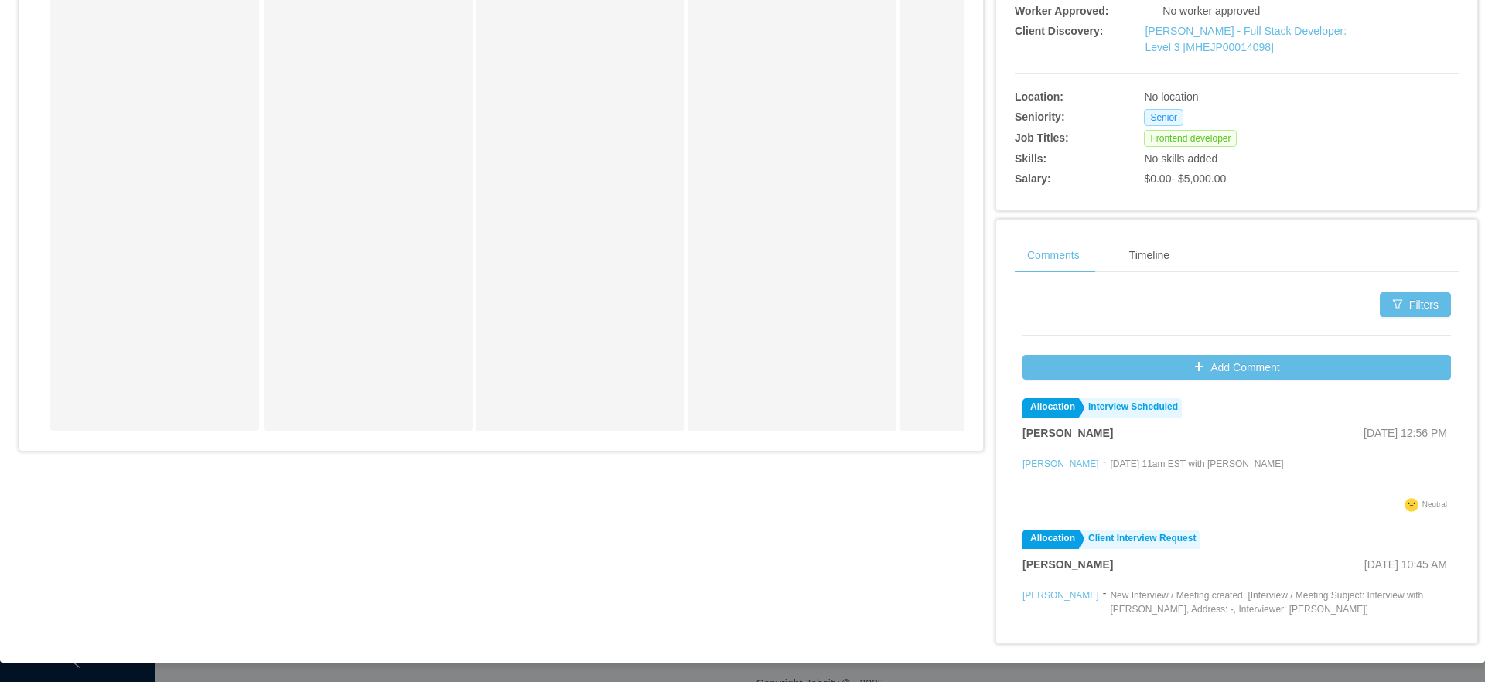
click at [1159, 461] on p "[DATE] 11am EST with [PERSON_NAME]" at bounding box center [1196, 464] width 173 height 14
drag, startPoint x: 1260, startPoint y: 468, endPoint x: 1021, endPoint y: 448, distance: 239.8
click at [1022, 448] on li "Allocation Interview Scheduled [PERSON_NAME] [DATE] 12:56 PM [PERSON_NAME] - [D…" at bounding box center [1236, 457] width 428 height 131
click at [1168, 457] on p "[DATE] 11am EST with [PERSON_NAME]" at bounding box center [1196, 464] width 173 height 14
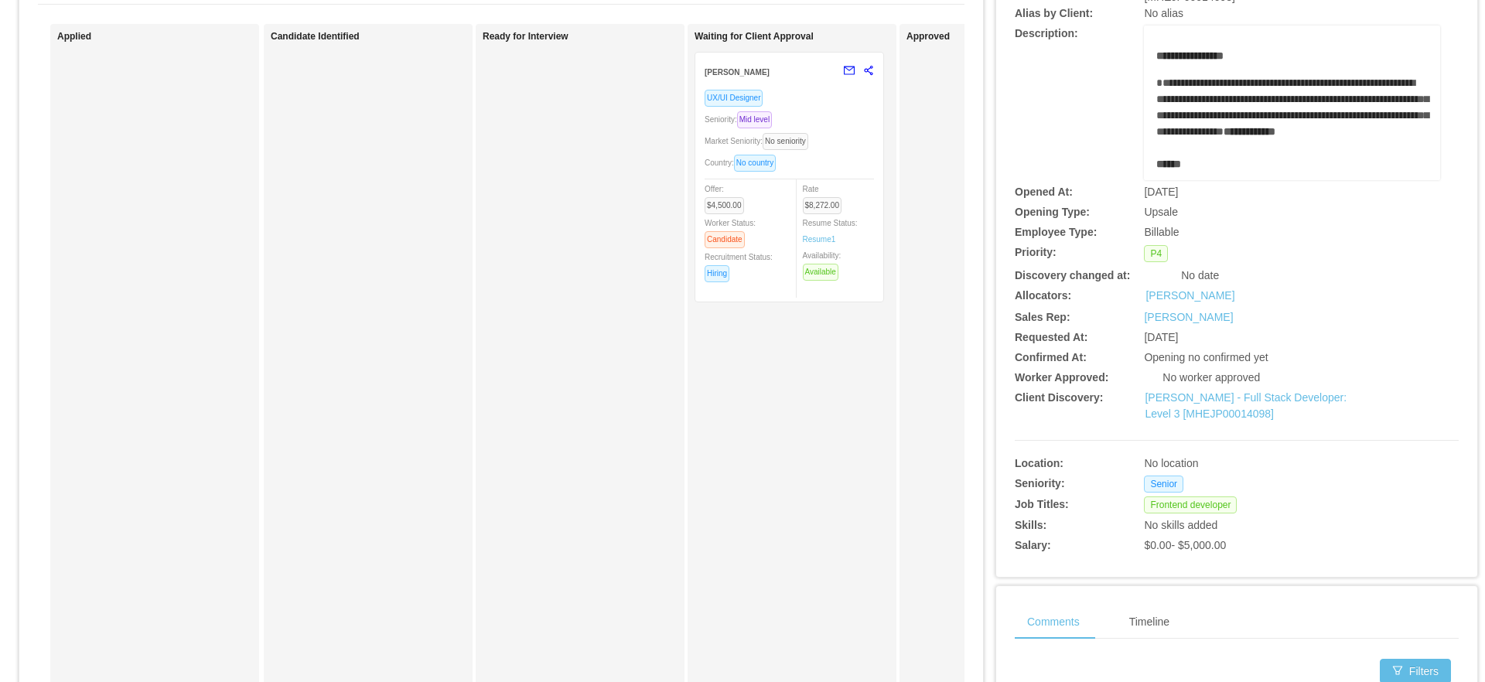
scroll to position [0, 0]
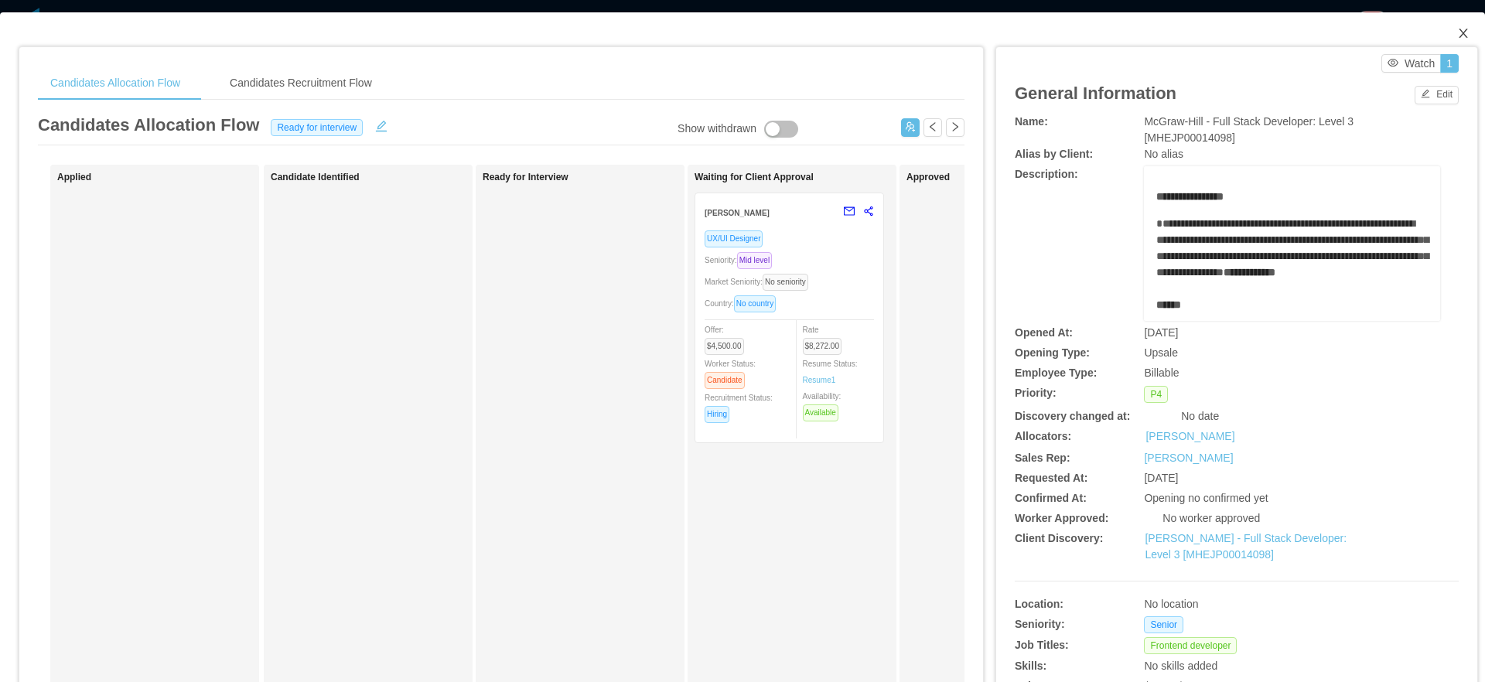
click at [1458, 22] on span "Close" at bounding box center [1463, 33] width 43 height 43
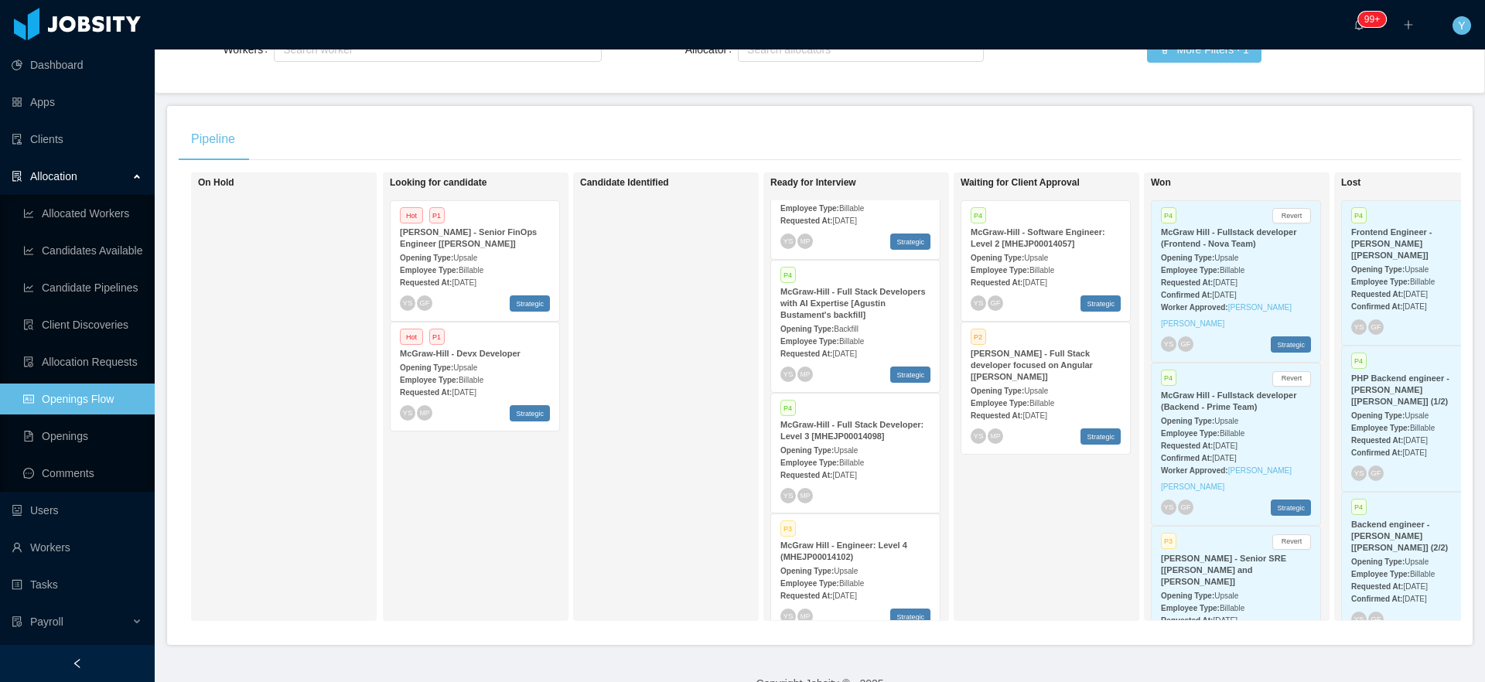
click at [1068, 297] on div "YS GF Strategic" at bounding box center [1046, 303] width 150 height 16
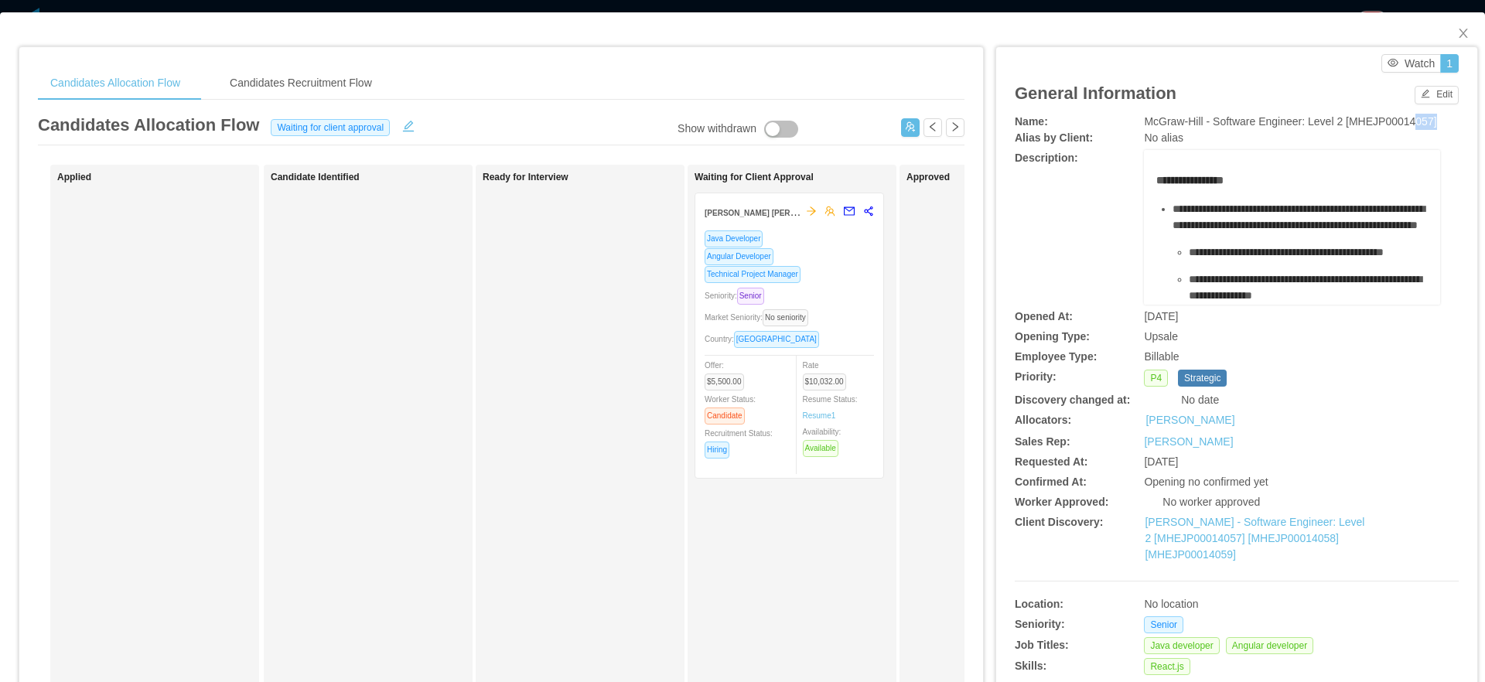
drag, startPoint x: 1206, startPoint y: 135, endPoint x: 1232, endPoint y: 135, distance: 25.5
click at [1232, 128] on span "McGraw-Hill - Software Engineer: Level 2 [MHEJP00014057]" at bounding box center [1290, 121] width 292 height 12
click at [1234, 130] on div "McGraw-Hill - Software Engineer: Level 2 [MHEJP00014057]" at bounding box center [1292, 122] width 296 height 16
click at [1089, 68] on div "Watch 1" at bounding box center [1240, 63] width 436 height 19
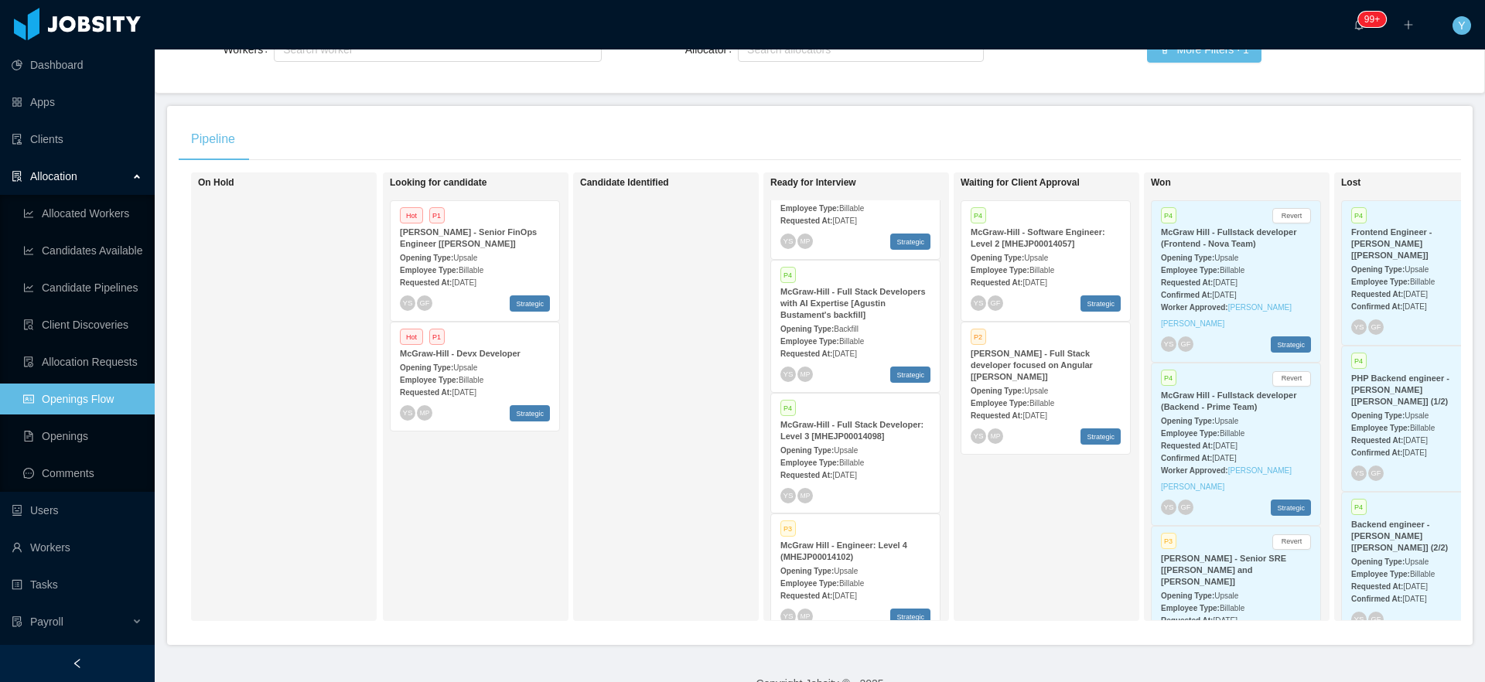
click at [851, 449] on span "Upsale" at bounding box center [846, 450] width 24 height 9
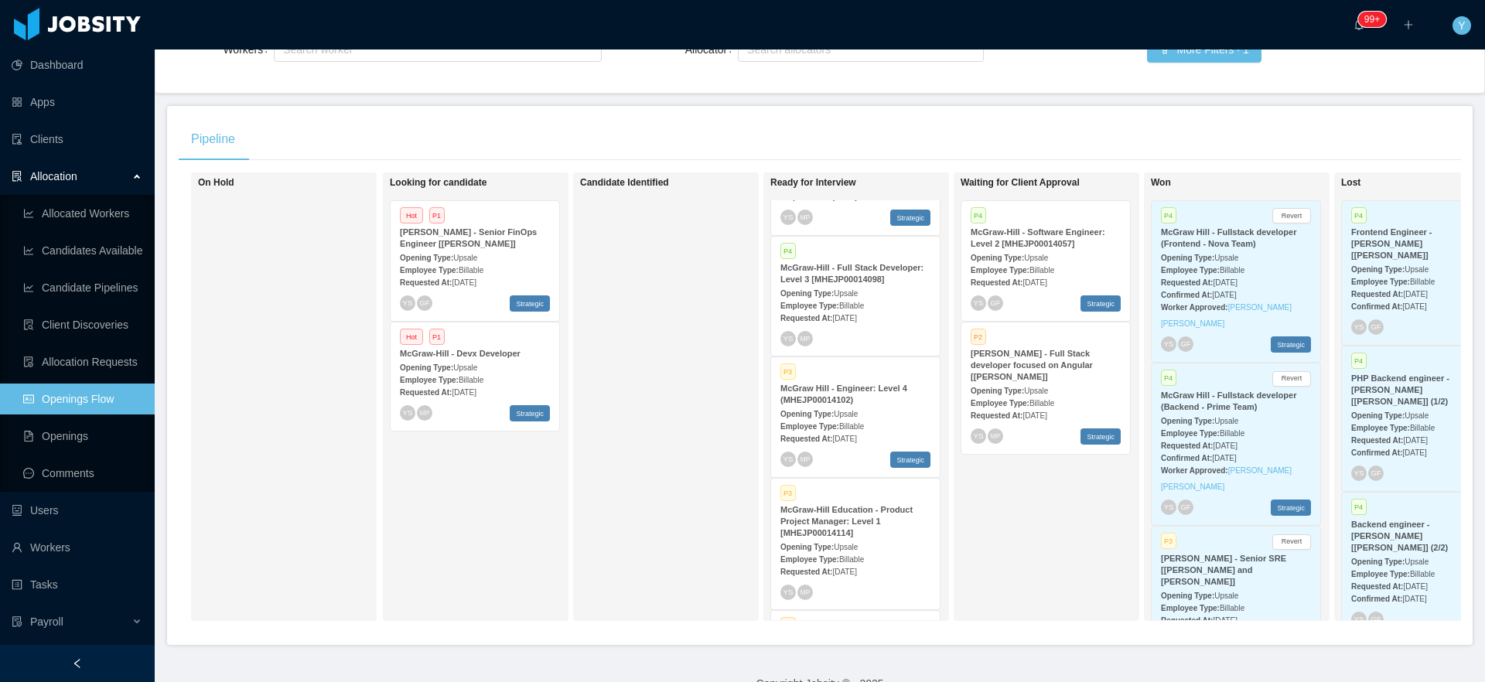
scroll to position [507, 0]
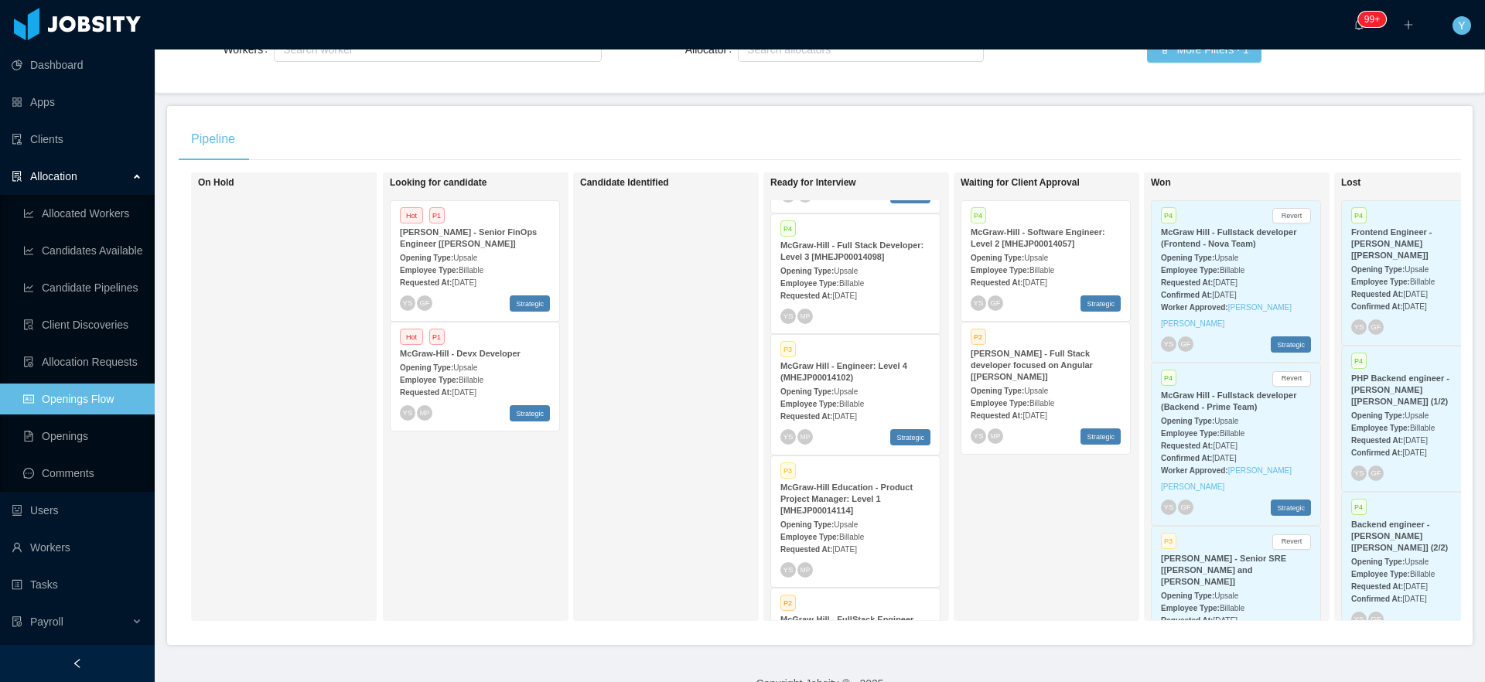
click at [900, 408] on div "Employee Type: Billable" at bounding box center [855, 403] width 150 height 16
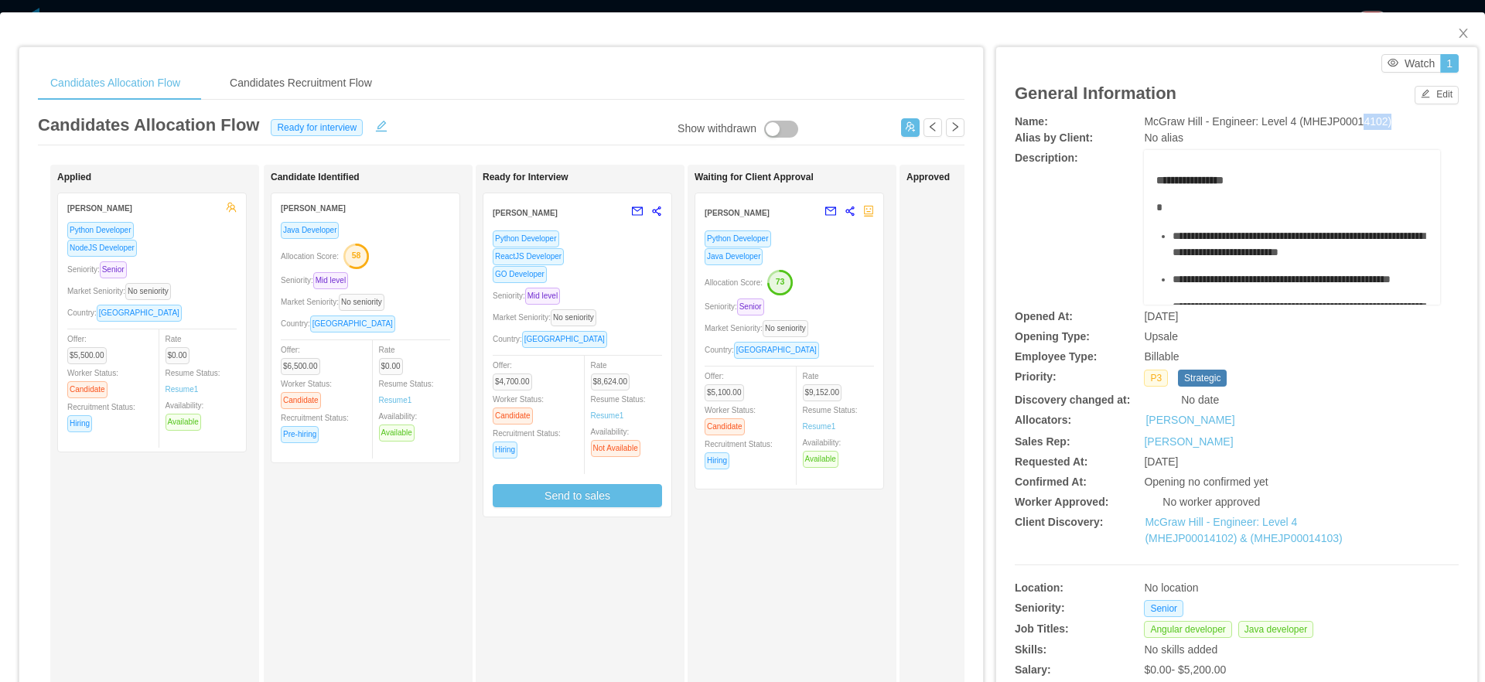
drag, startPoint x: 1360, startPoint y: 121, endPoint x: 1391, endPoint y: 123, distance: 30.2
click at [1391, 123] on span "McGraw Hill - Engineer: Level 4 (MHEJP00014102)" at bounding box center [1267, 121] width 247 height 12
click at [986, 357] on div "**********" at bounding box center [1225, 583] width 483 height 1104
click at [1457, 32] on icon "icon: close" at bounding box center [1463, 33] width 12 height 12
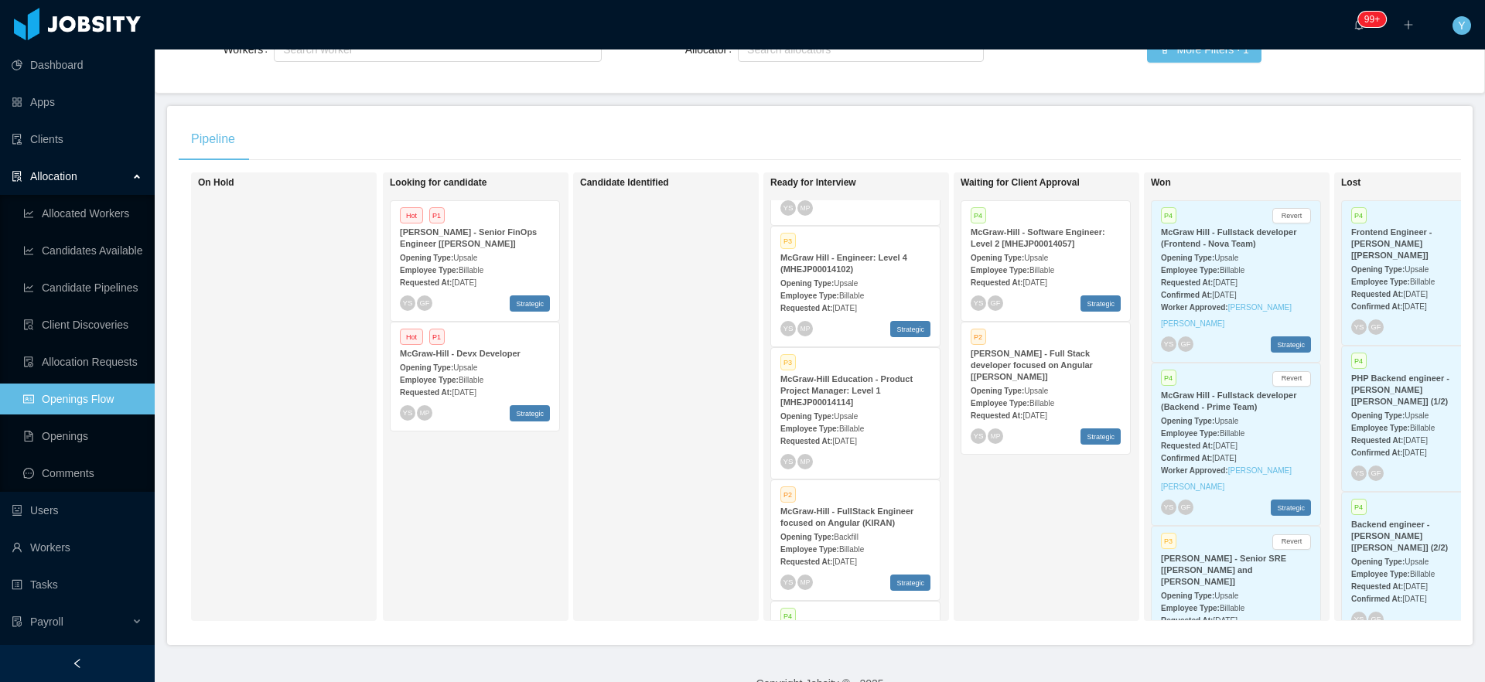
scroll to position [619, 0]
click at [870, 390] on strong "McGraw-Hill Education - Product Project Manager: Level 1 [MHEJP00014114]" at bounding box center [846, 386] width 132 height 32
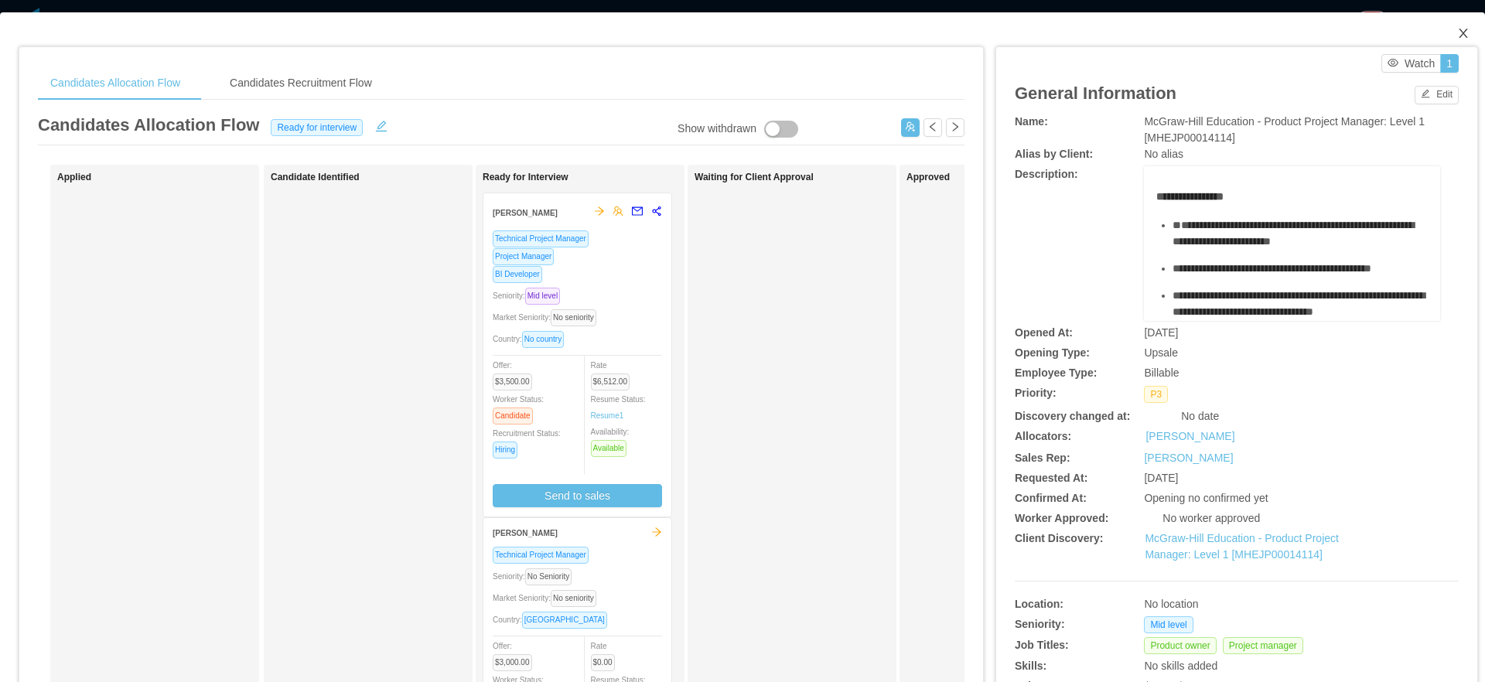
click at [1459, 29] on span "Close" at bounding box center [1463, 33] width 43 height 43
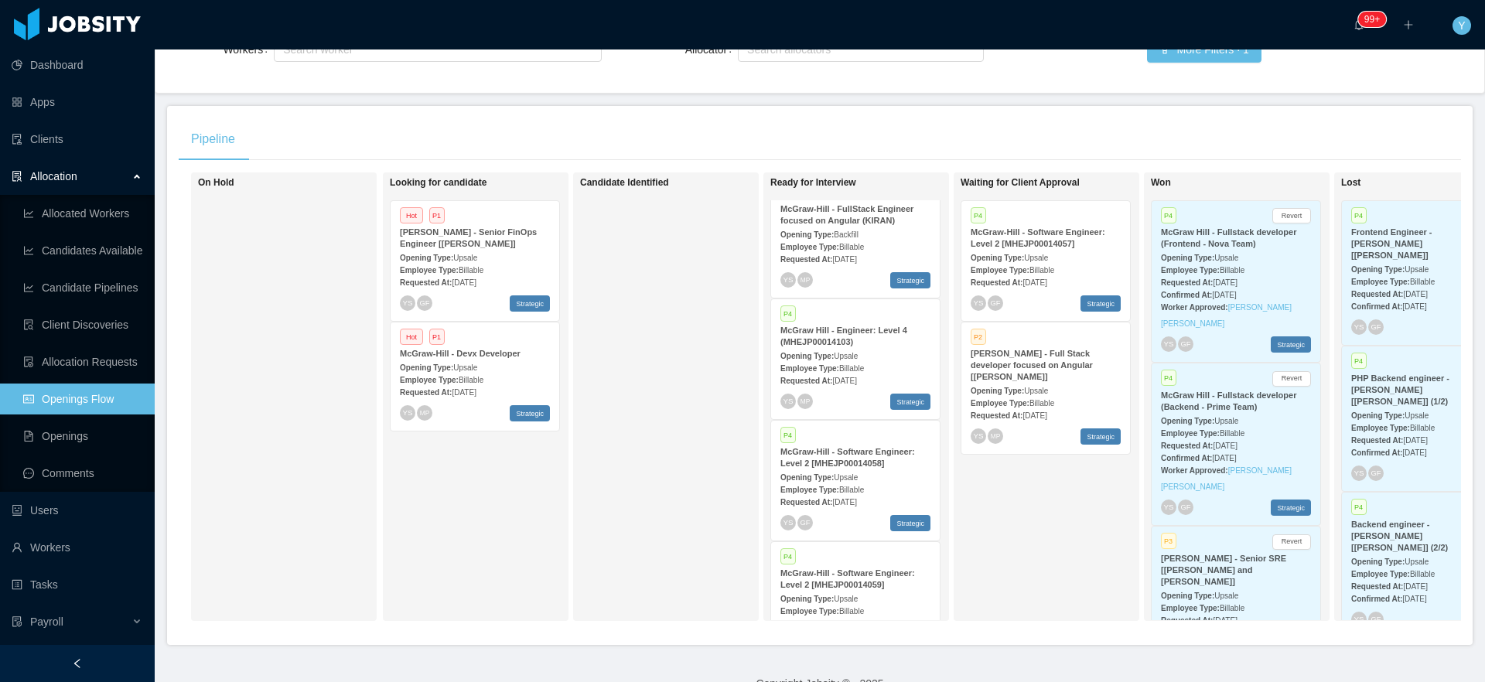
scroll to position [919, 0]
click at [856, 384] on span "[DATE]" at bounding box center [844, 380] width 24 height 9
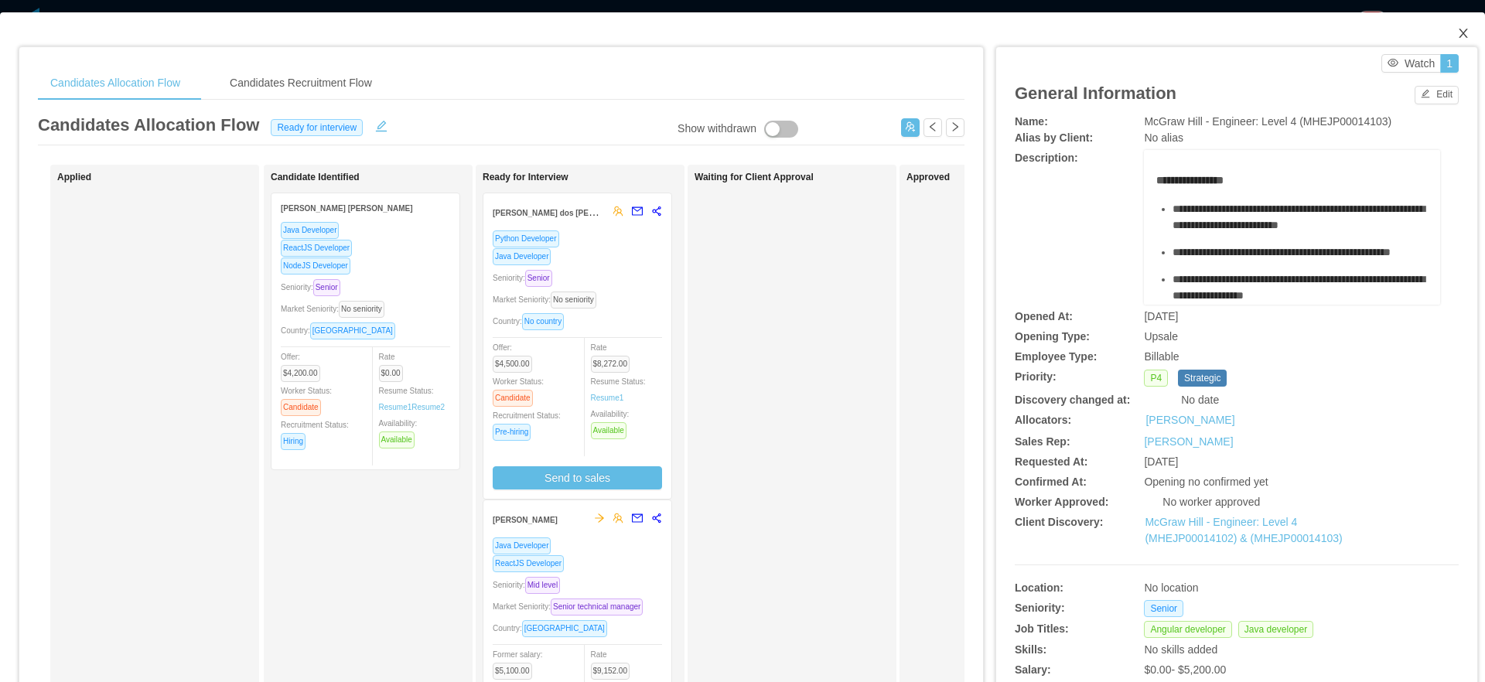
click at [1457, 28] on icon "icon: close" at bounding box center [1463, 33] width 12 height 12
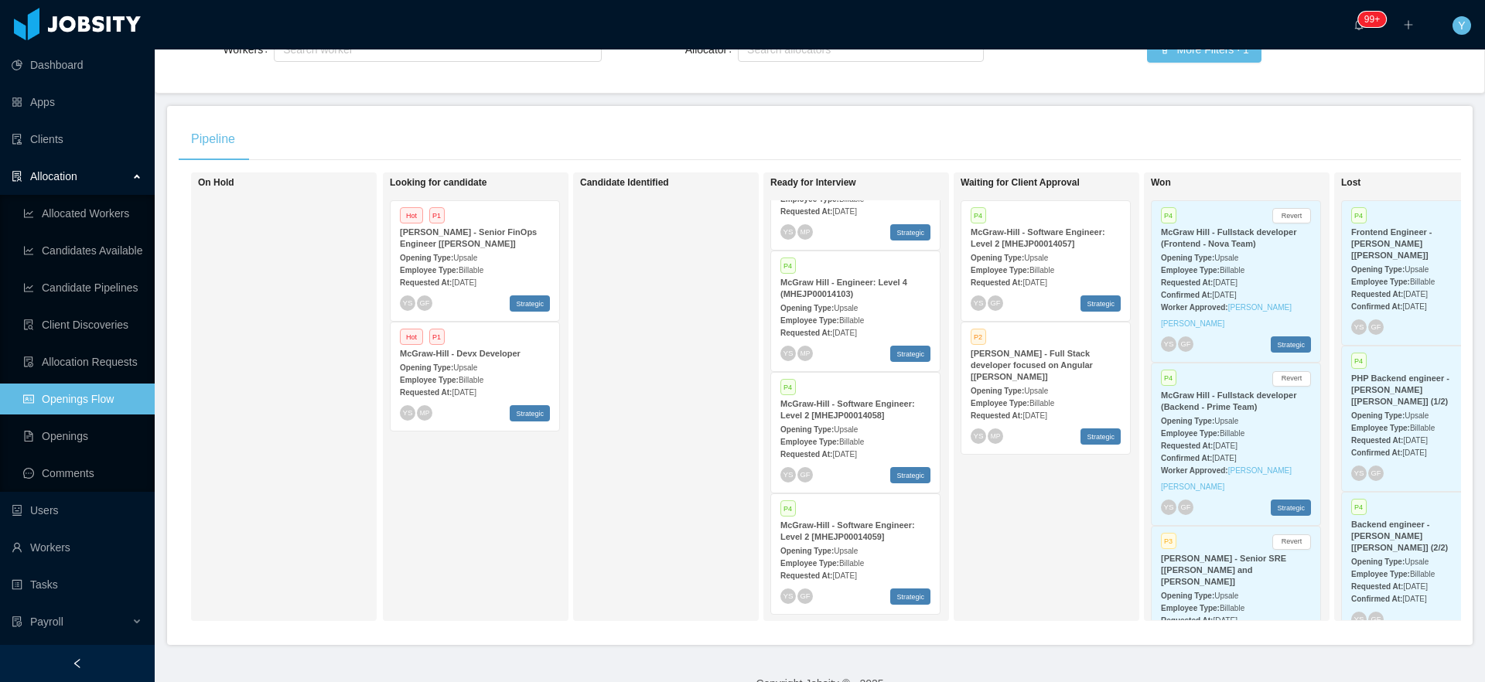
scroll to position [975, 0]
click at [856, 454] on span "[DATE]" at bounding box center [844, 453] width 24 height 9
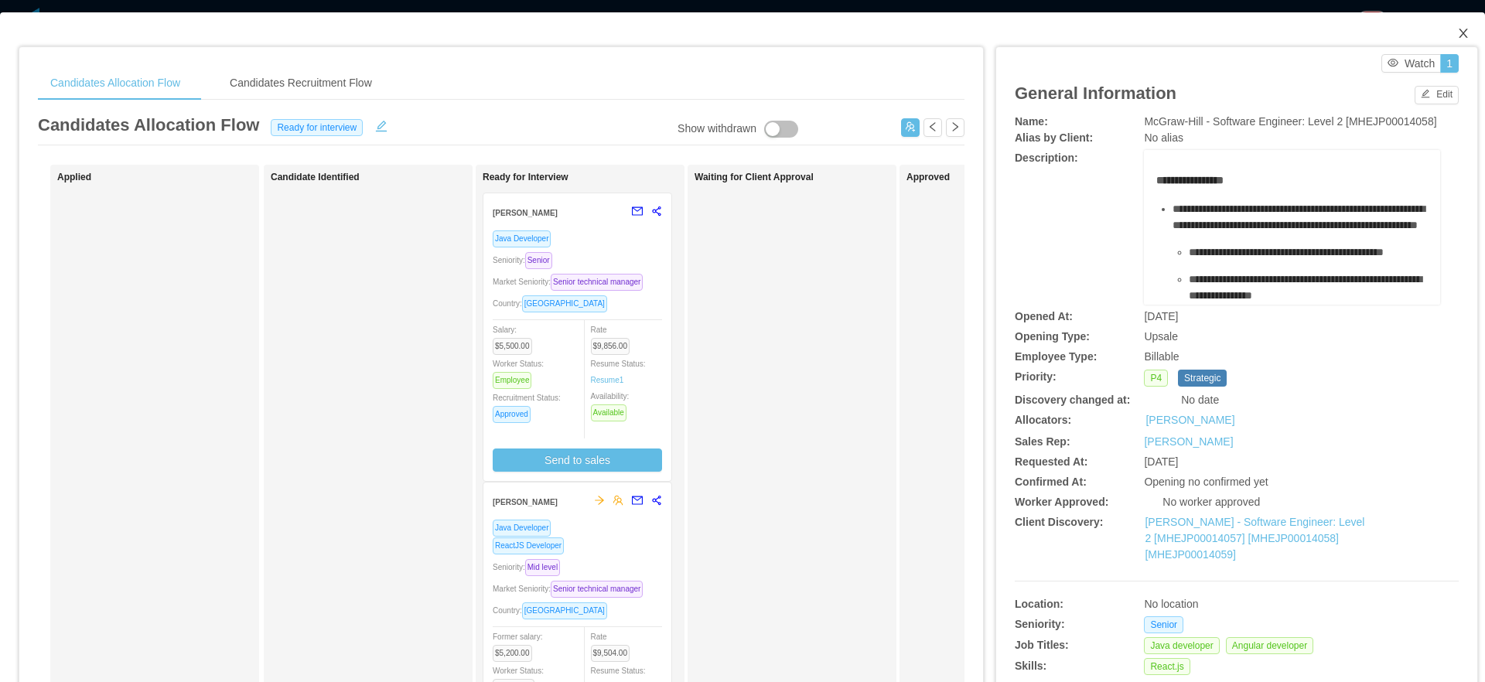
click at [1457, 39] on icon "icon: close" at bounding box center [1463, 33] width 12 height 12
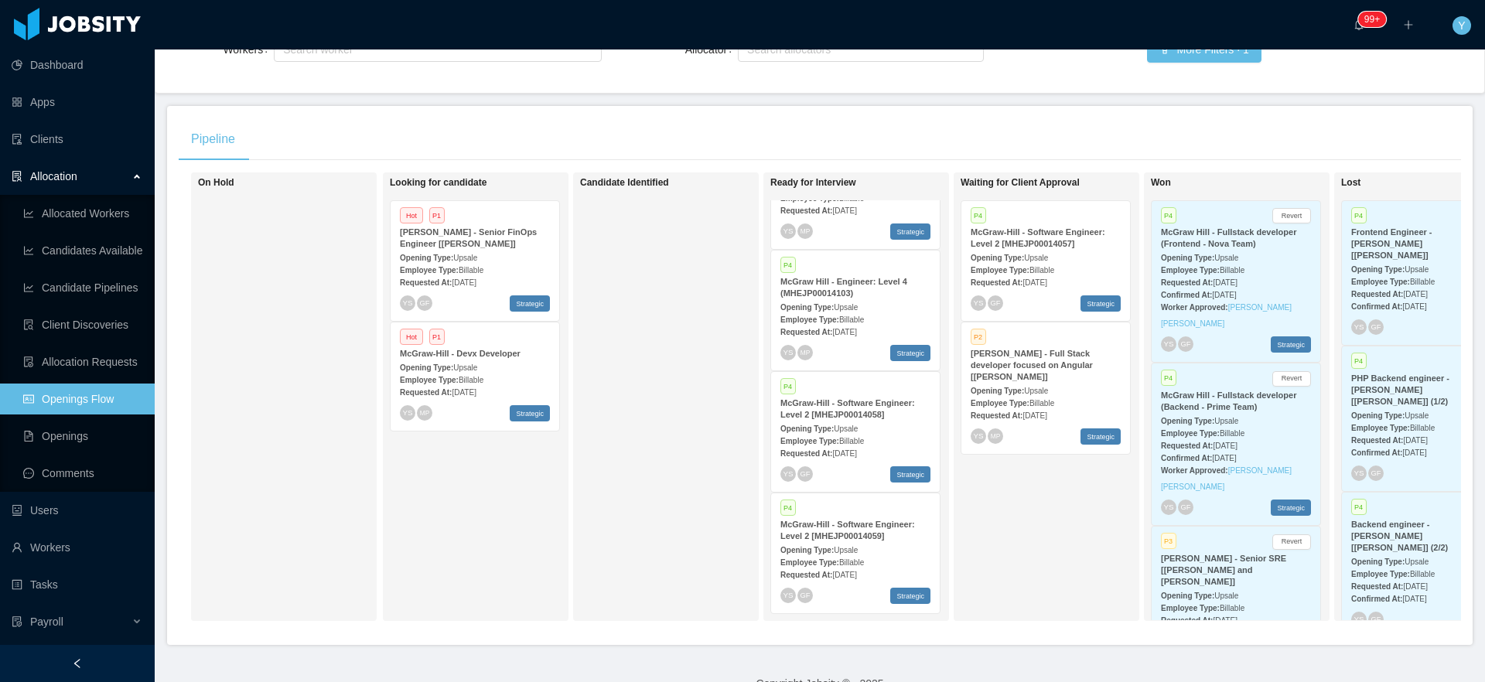
click at [918, 546] on div "Opening Type: Upsale" at bounding box center [855, 549] width 150 height 16
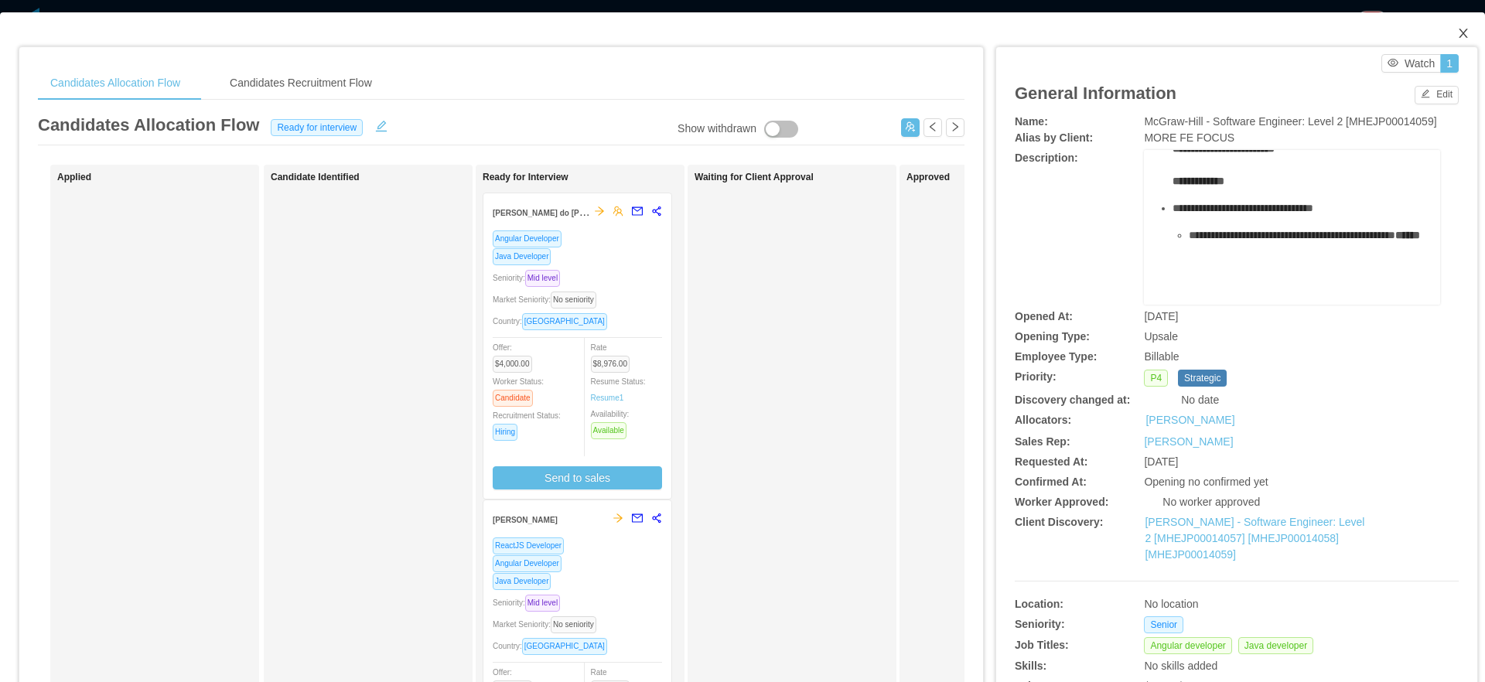
click at [1457, 32] on icon "icon: close" at bounding box center [1463, 33] width 12 height 12
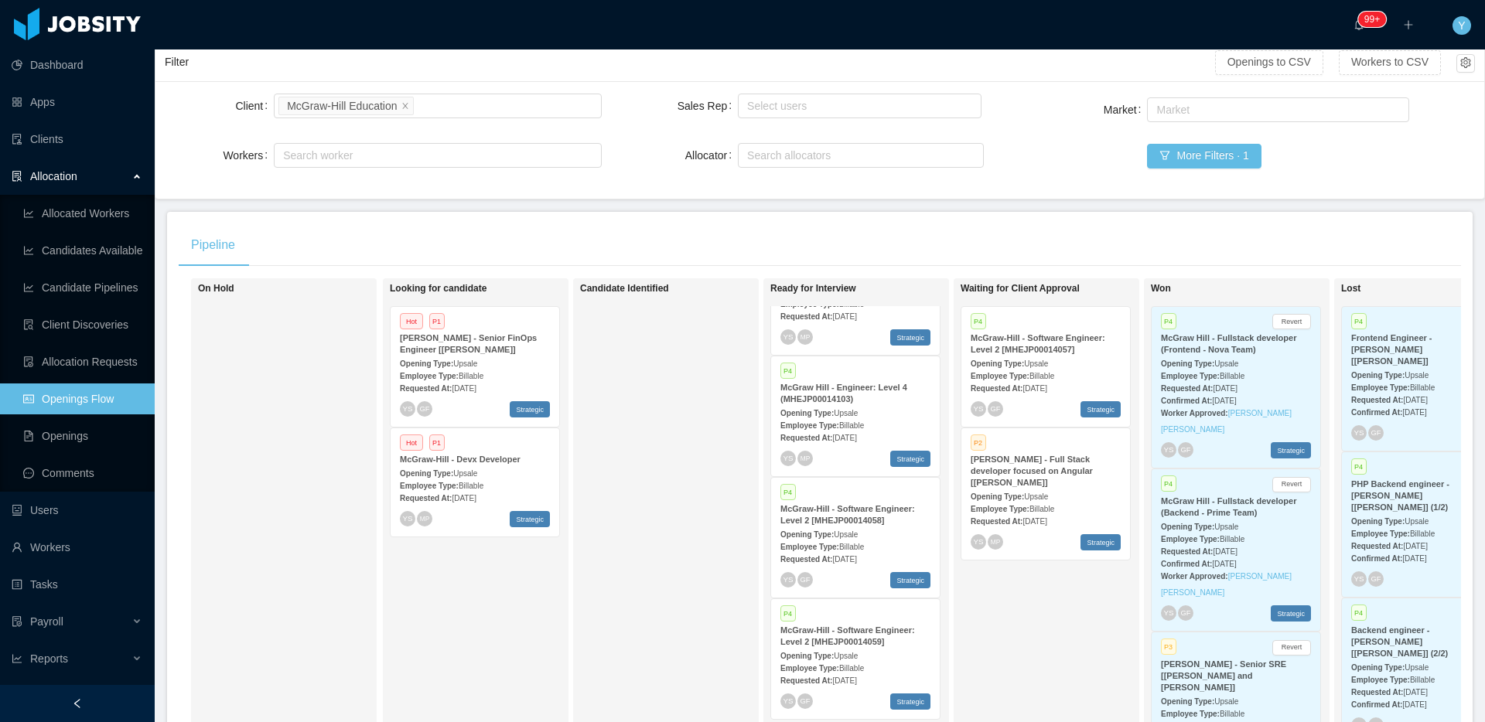
scroll to position [975, 0]
click at [444, 375] on strong "Employee Type:" at bounding box center [429, 376] width 59 height 9
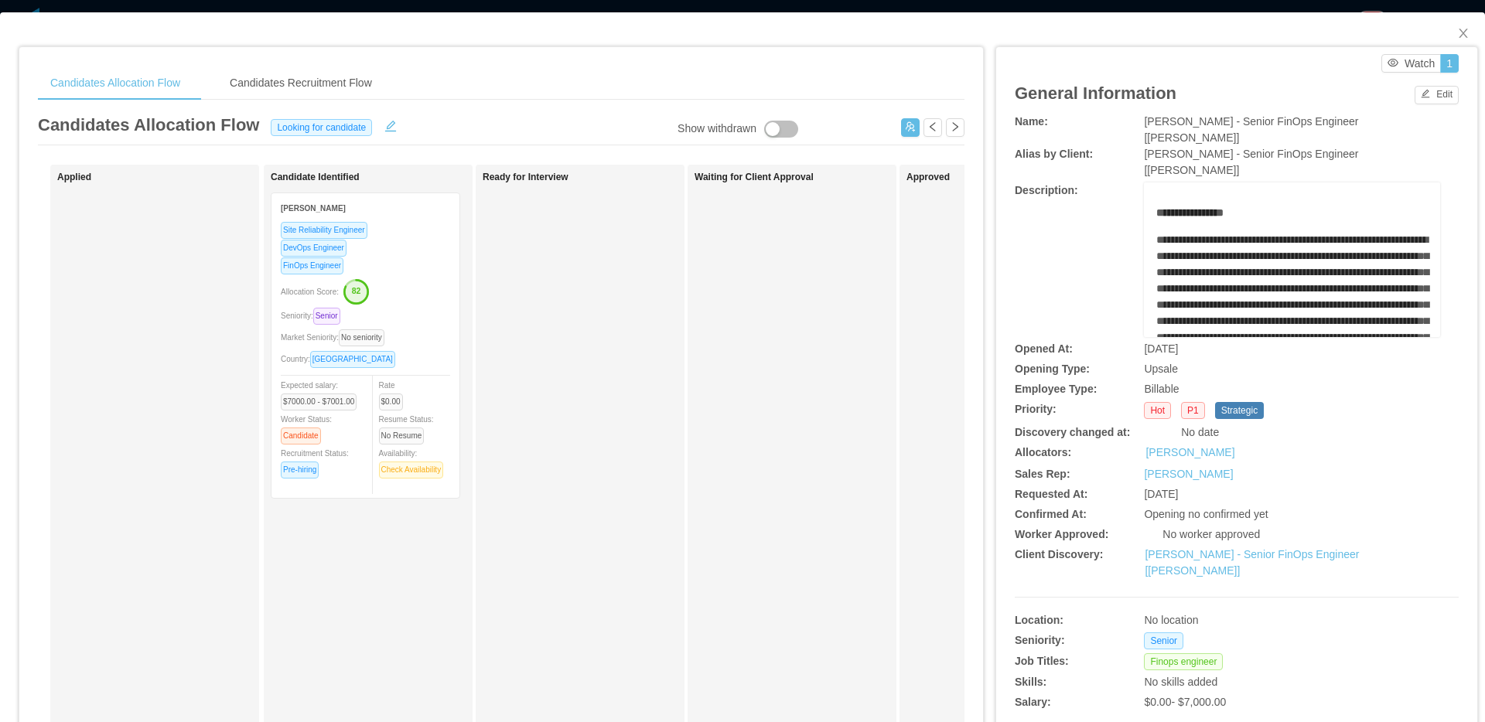
click at [774, 125] on button "button" at bounding box center [781, 129] width 34 height 17
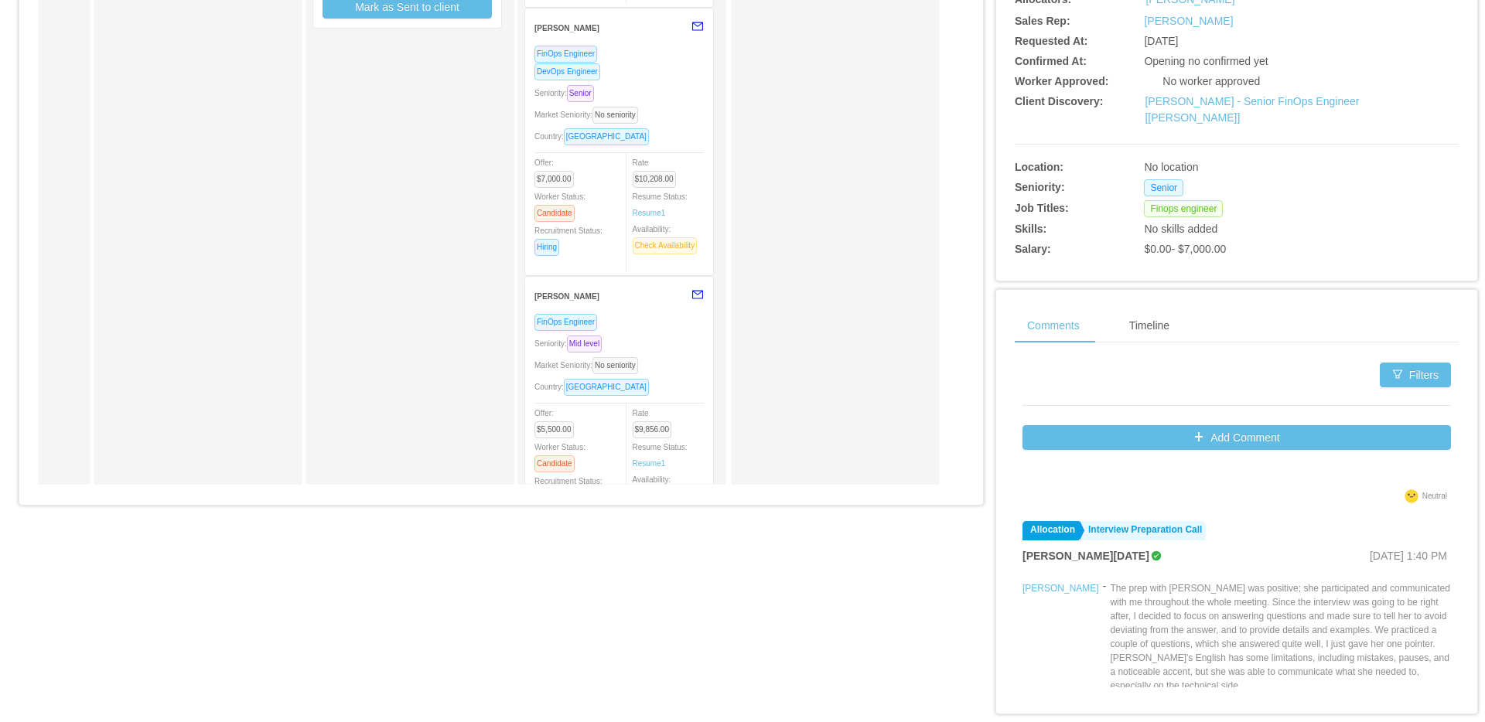
scroll to position [5514, 0]
